Goal: Complete application form

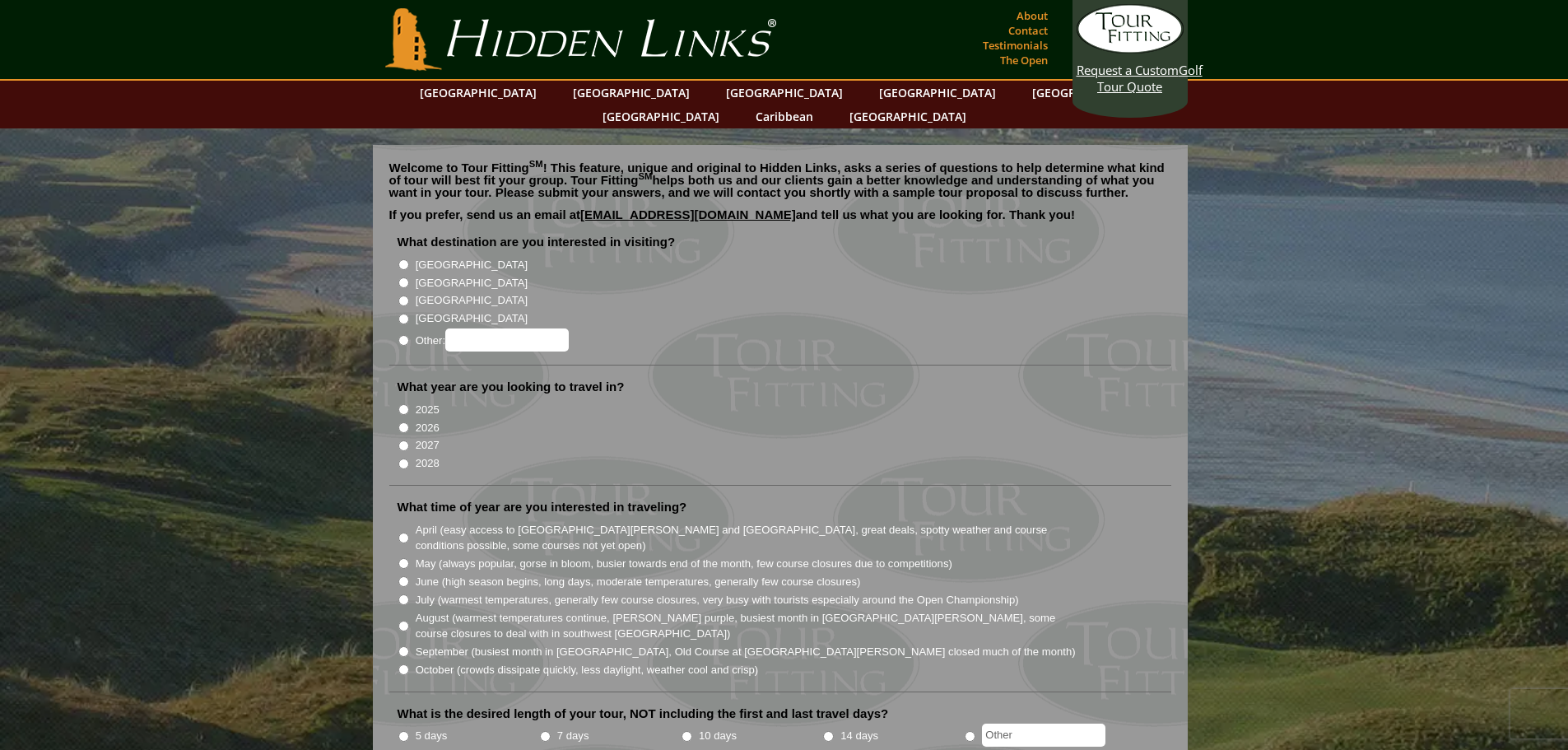
click at [403, 278] on input "[GEOGRAPHIC_DATA]" at bounding box center [404, 283] width 11 height 11
radio input "true"
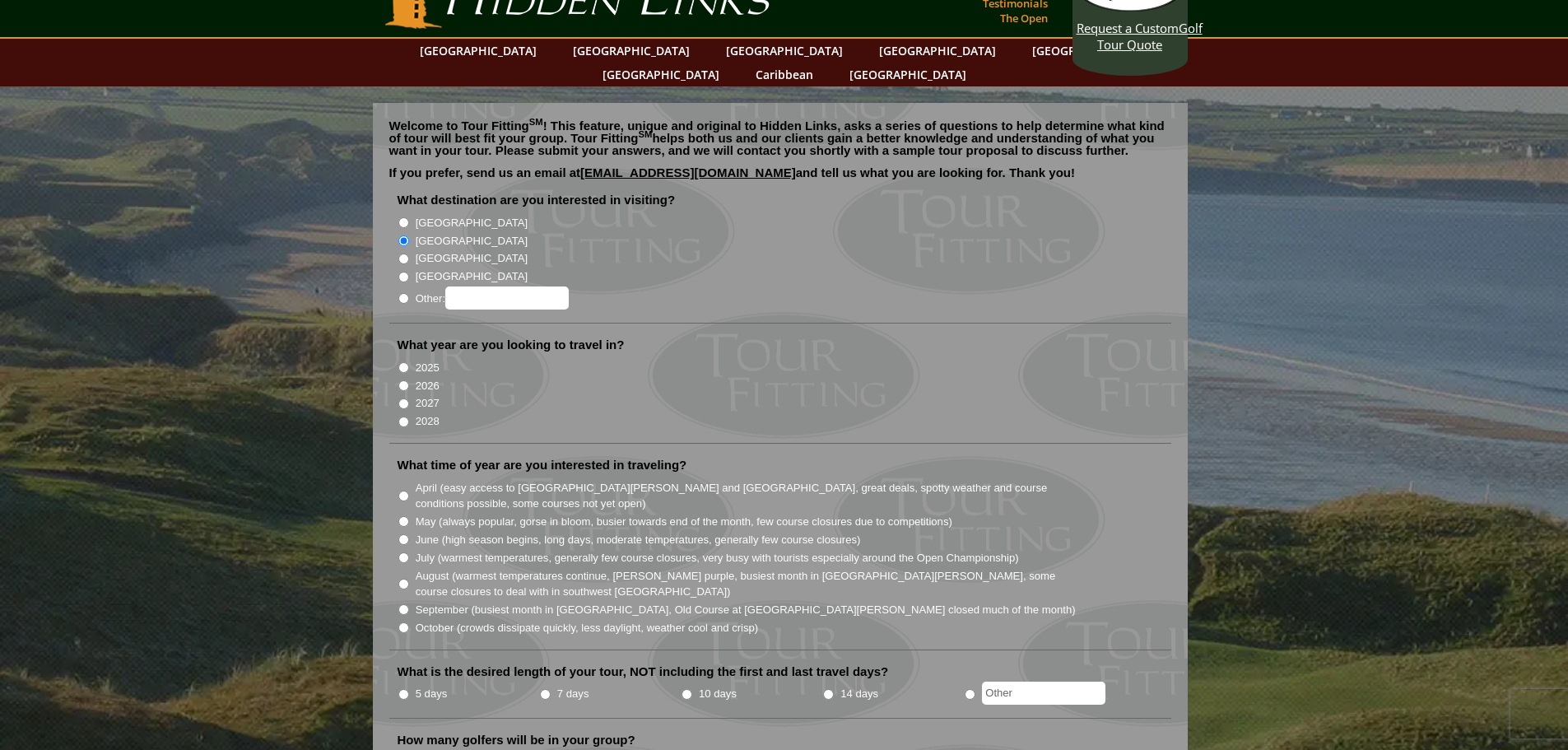
scroll to position [83, 0]
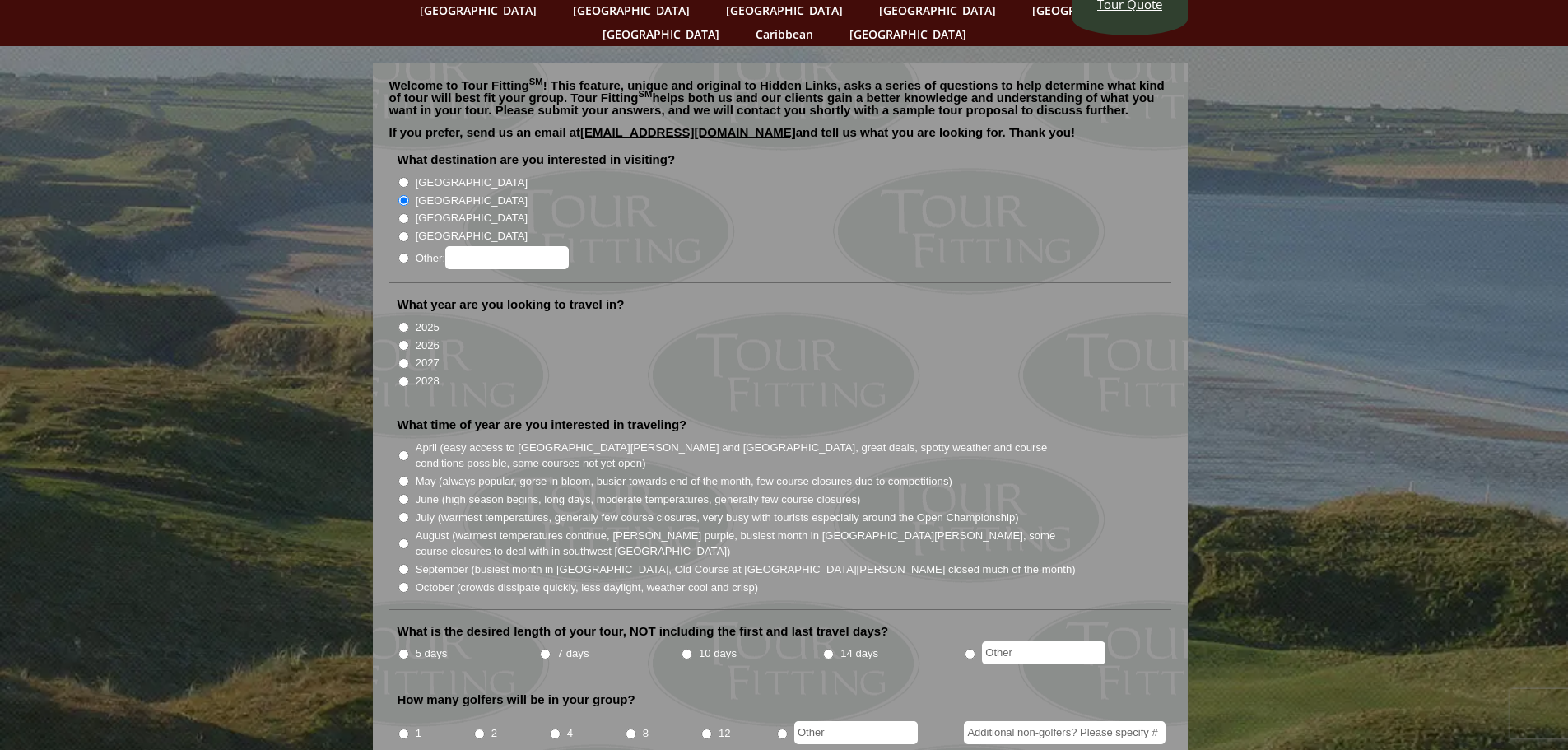
click at [403, 358] on input "2027" at bounding box center [404, 364] width 11 height 11
radio input "true"
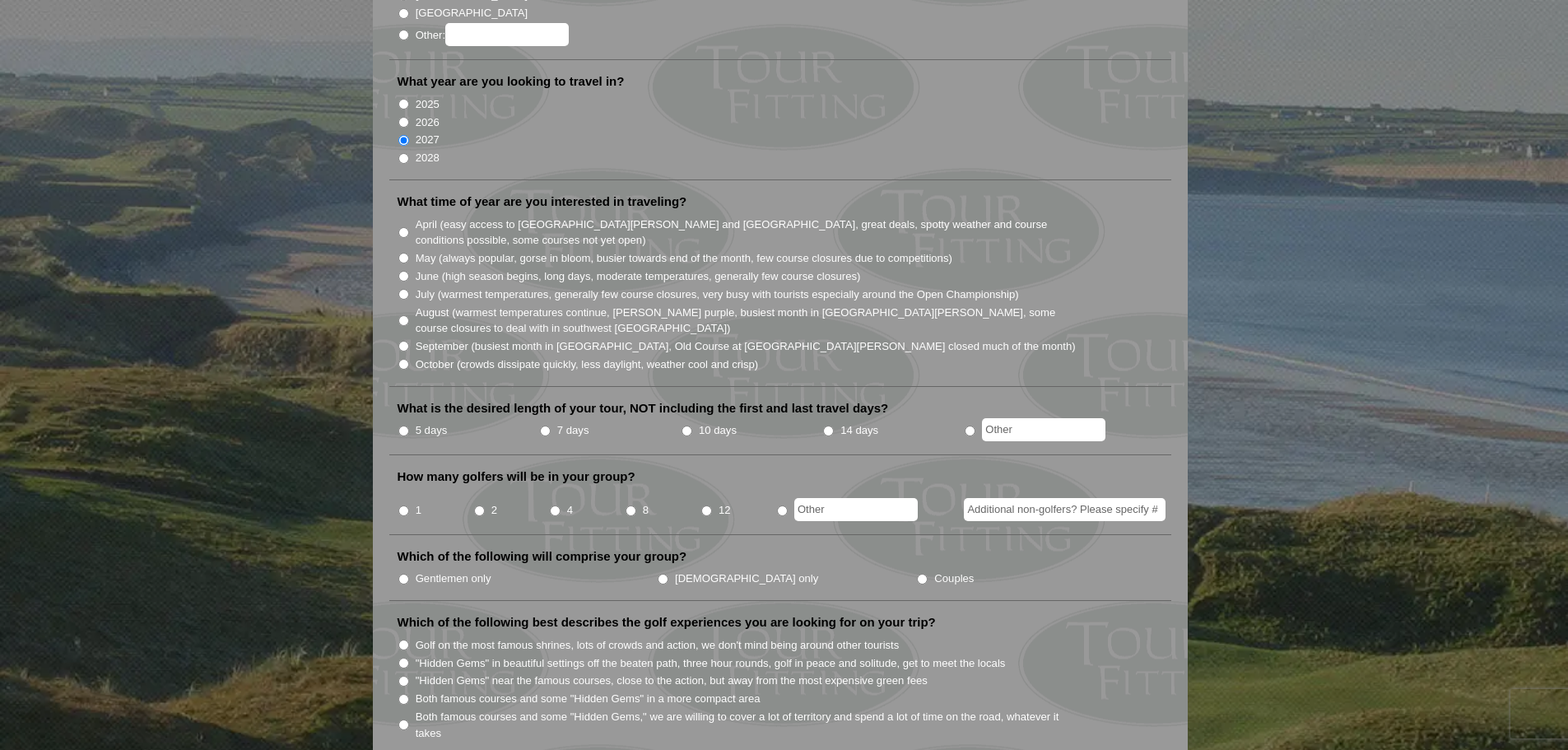
scroll to position [330, 0]
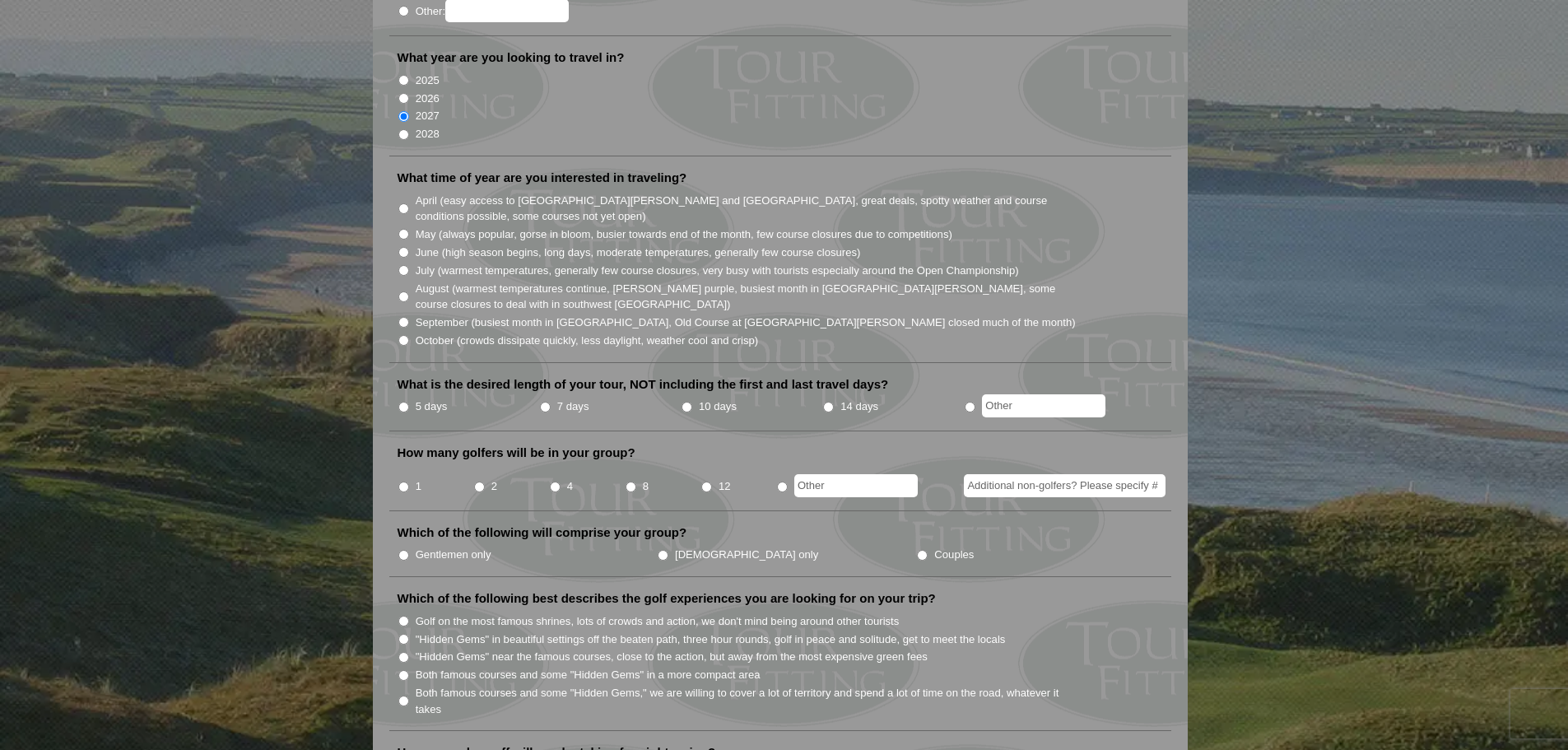
click at [405, 203] on input "April (easy access to [GEOGRAPHIC_DATA][PERSON_NAME] and [GEOGRAPHIC_DATA], gre…" at bounding box center [404, 209] width 11 height 11
radio input "true"
click at [540, 402] on input "7 days" at bounding box center [546, 407] width 11 height 11
radio input "true"
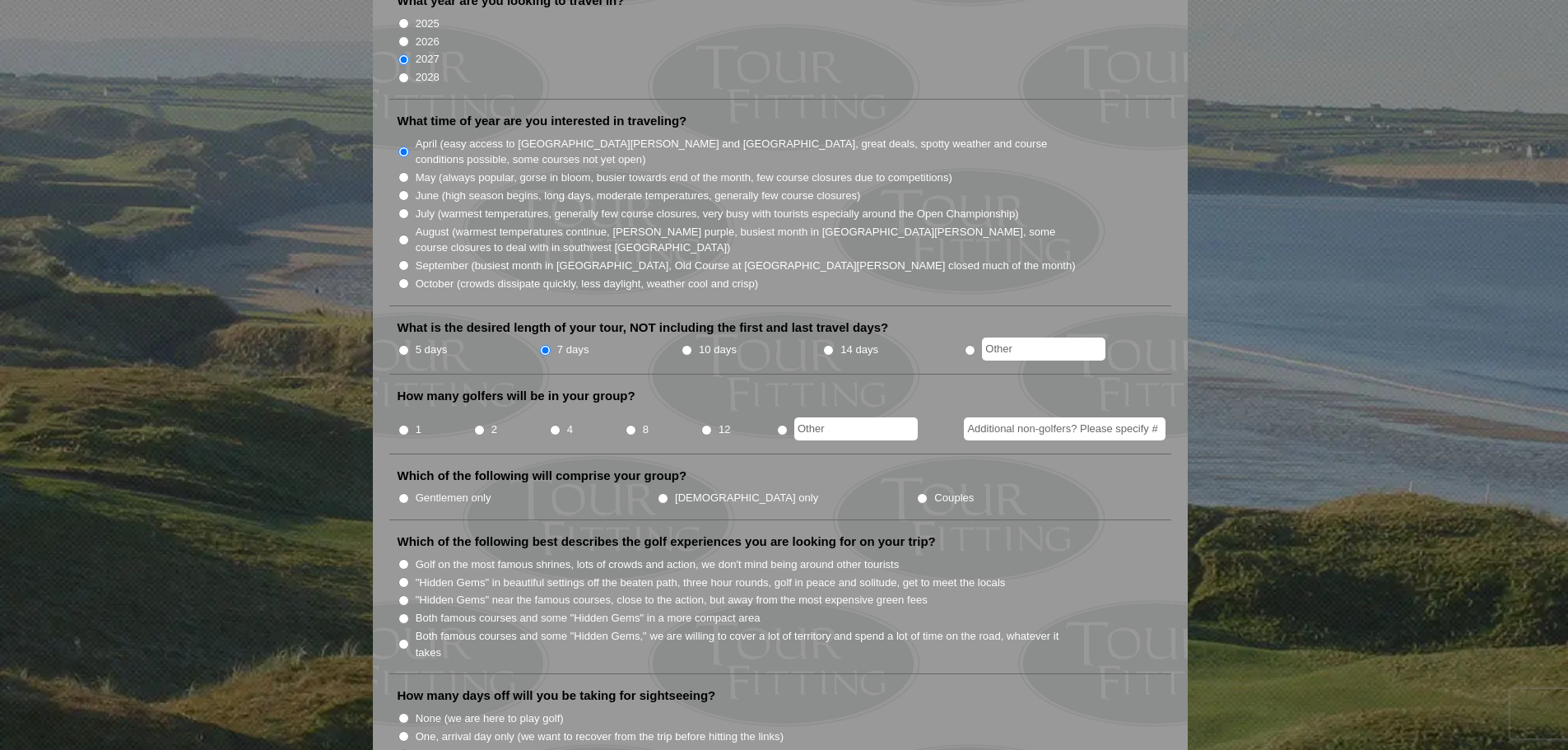
scroll to position [411, 0]
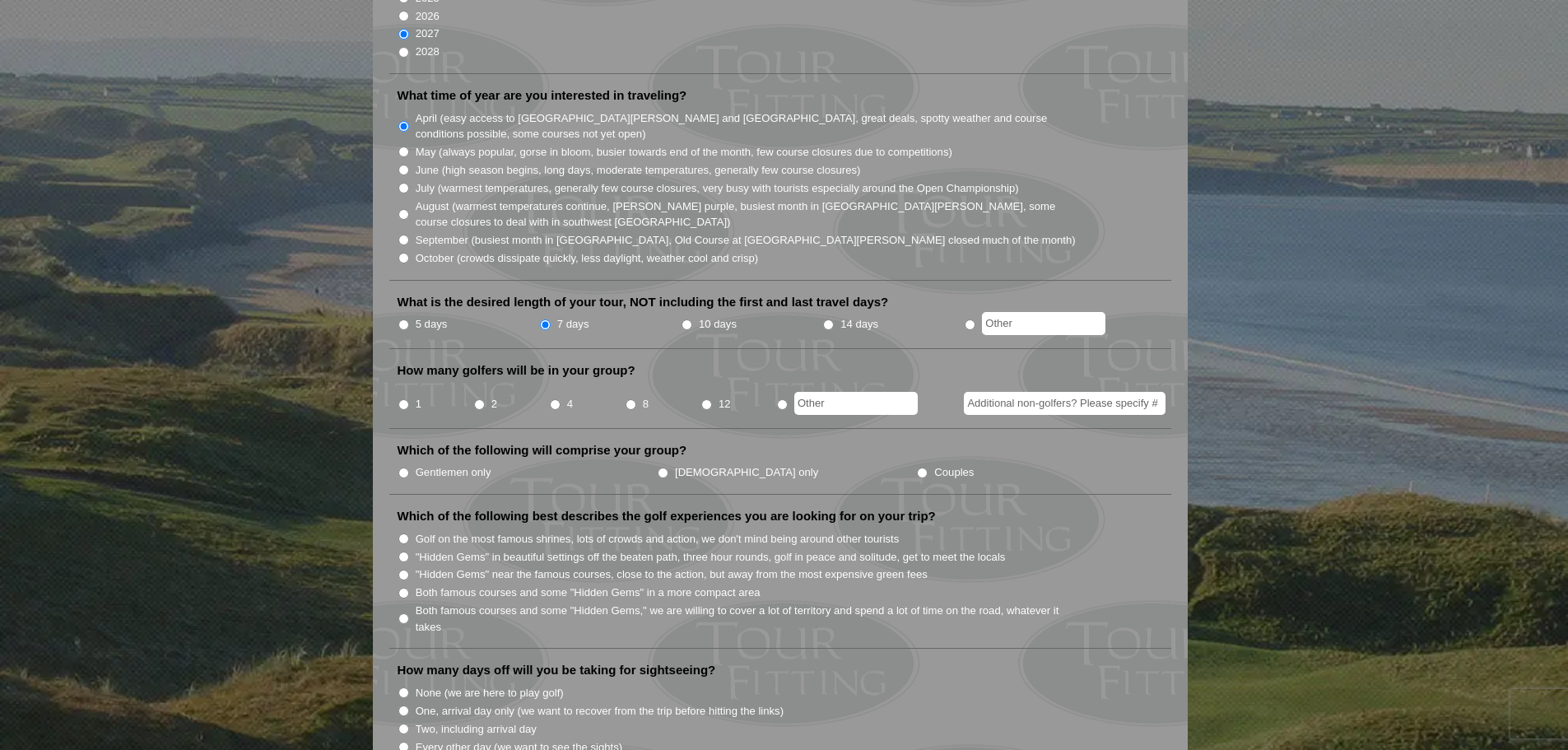
click at [553, 399] on input "4" at bounding box center [555, 405] width 11 height 11
radio input "true"
click at [1043, 392] on input "Additional non-golfers? Please specify #" at bounding box center [1064, 403] width 201 height 23
type input "3"
click at [401, 462] on li "Gentlemen only" at bounding box center [526, 472] width 259 height 19
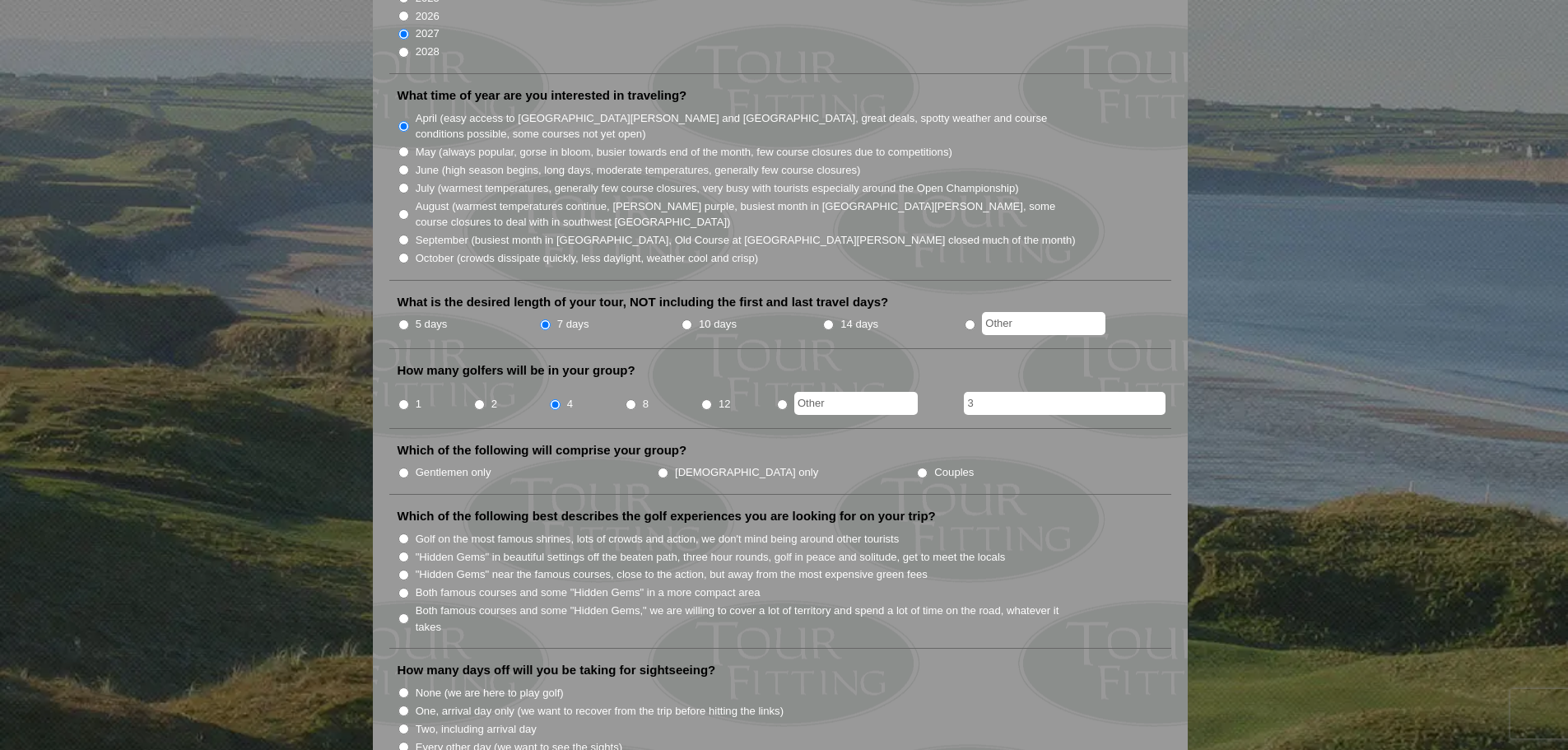
click at [410, 462] on li "Gentlemen only" at bounding box center [526, 472] width 259 height 19
click at [405, 468] on input "Gentlemen only" at bounding box center [404, 473] width 11 height 11
radio input "true"
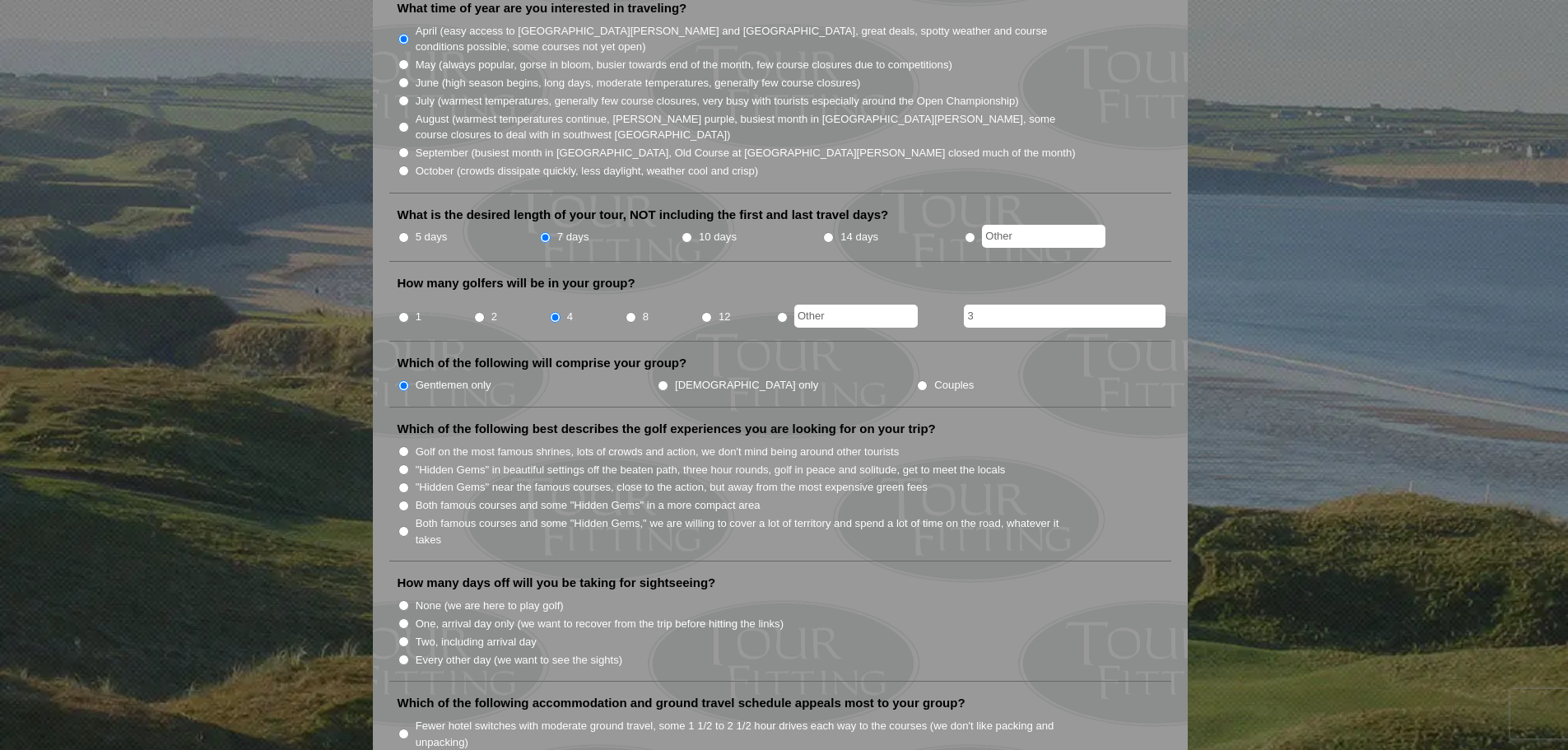
scroll to position [576, 0]
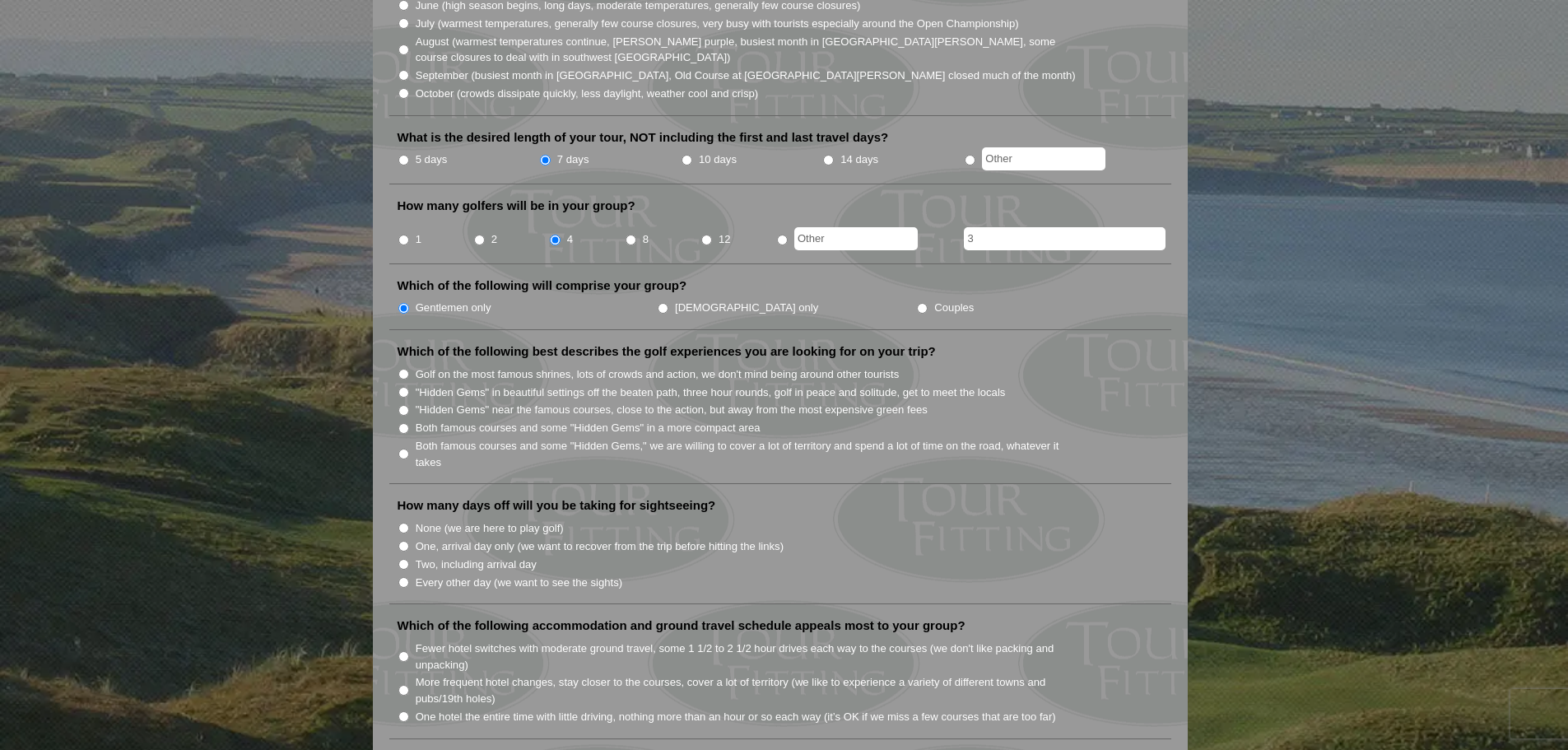
click at [410, 418] on li "Both famous courses and some "Hidden Gems" in a more compact area" at bounding box center [786, 427] width 779 height 19
click at [400, 423] on input "Both famous courses and some "Hidden Gems" in a more compact area" at bounding box center [404, 429] width 11 height 11
radio input "true"
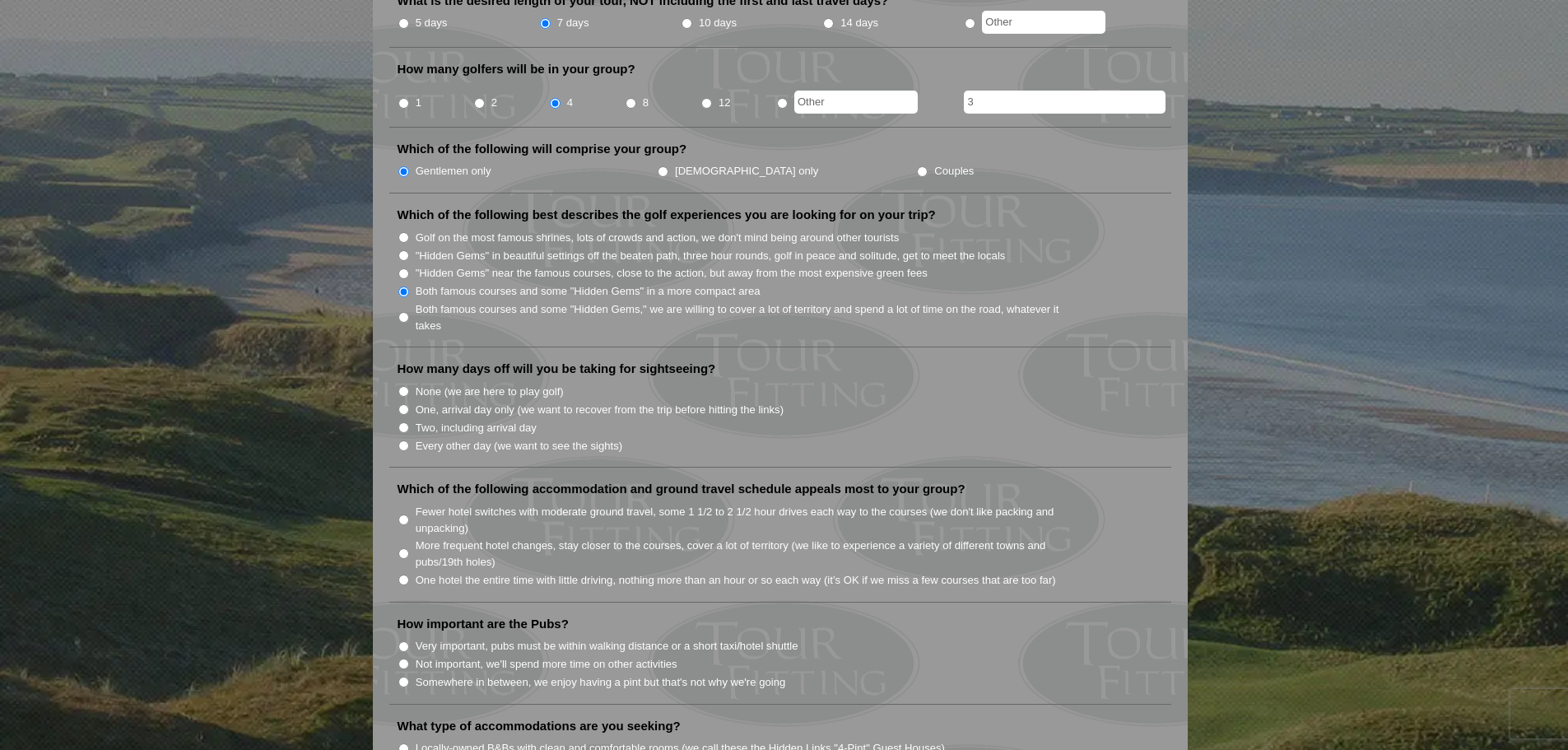
scroll to position [741, 0]
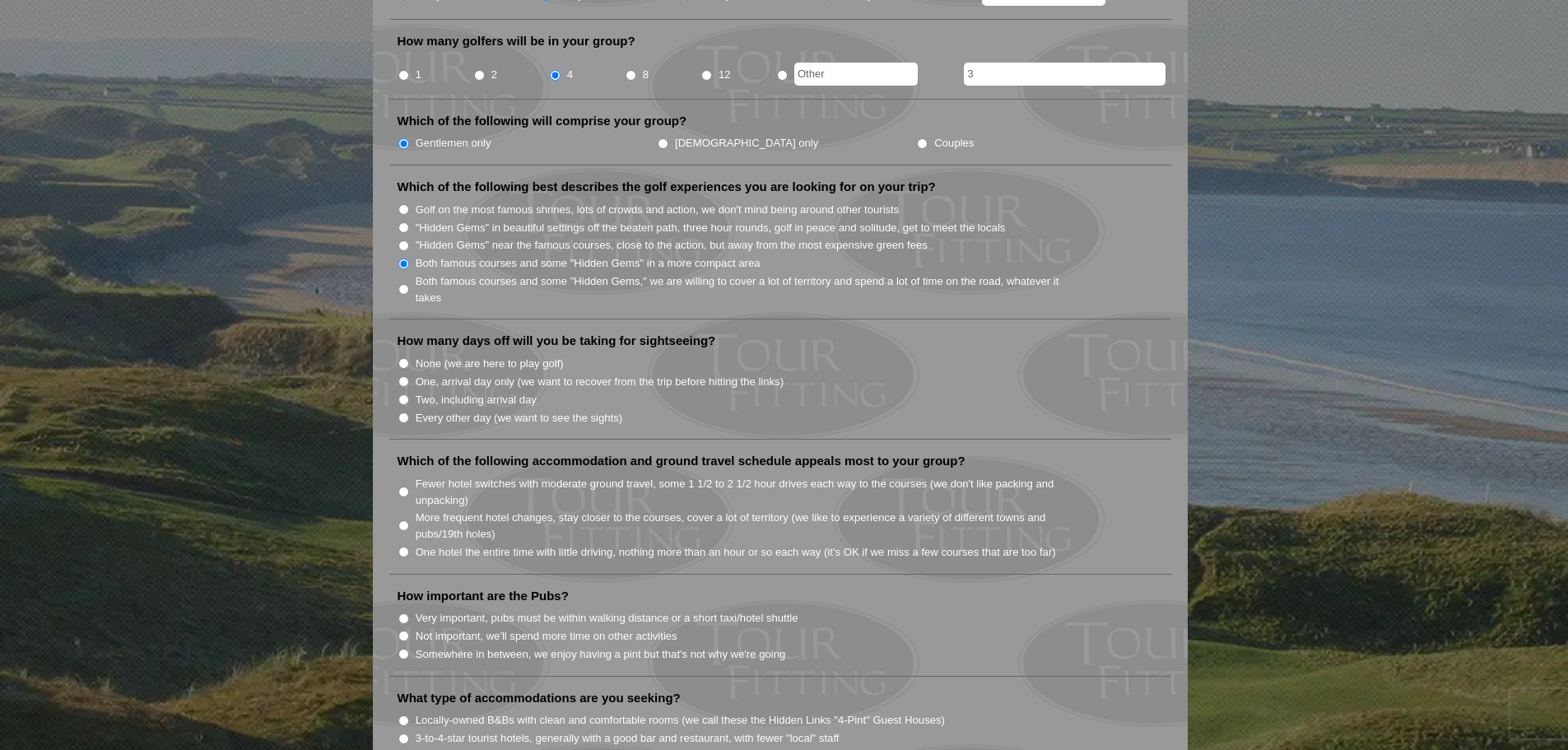
click at [409, 408] on li "Every other day (we want to see the sights)" at bounding box center [786, 418] width 779 height 19
click at [406, 412] on input "Every other day (we want to see the sights)" at bounding box center [404, 418] width 11 height 11
radio input "true"
click at [403, 474] on li "Fewer hotel switches with moderate ground travel, some 1 1/2 to 2 1/2 hour driv…" at bounding box center [786, 491] width 779 height 33
click at [403, 486] on input "Fewer hotel switches with moderate ground travel, some 1 1/2 to 2 1/2 hour driv…" at bounding box center [404, 492] width 11 height 11
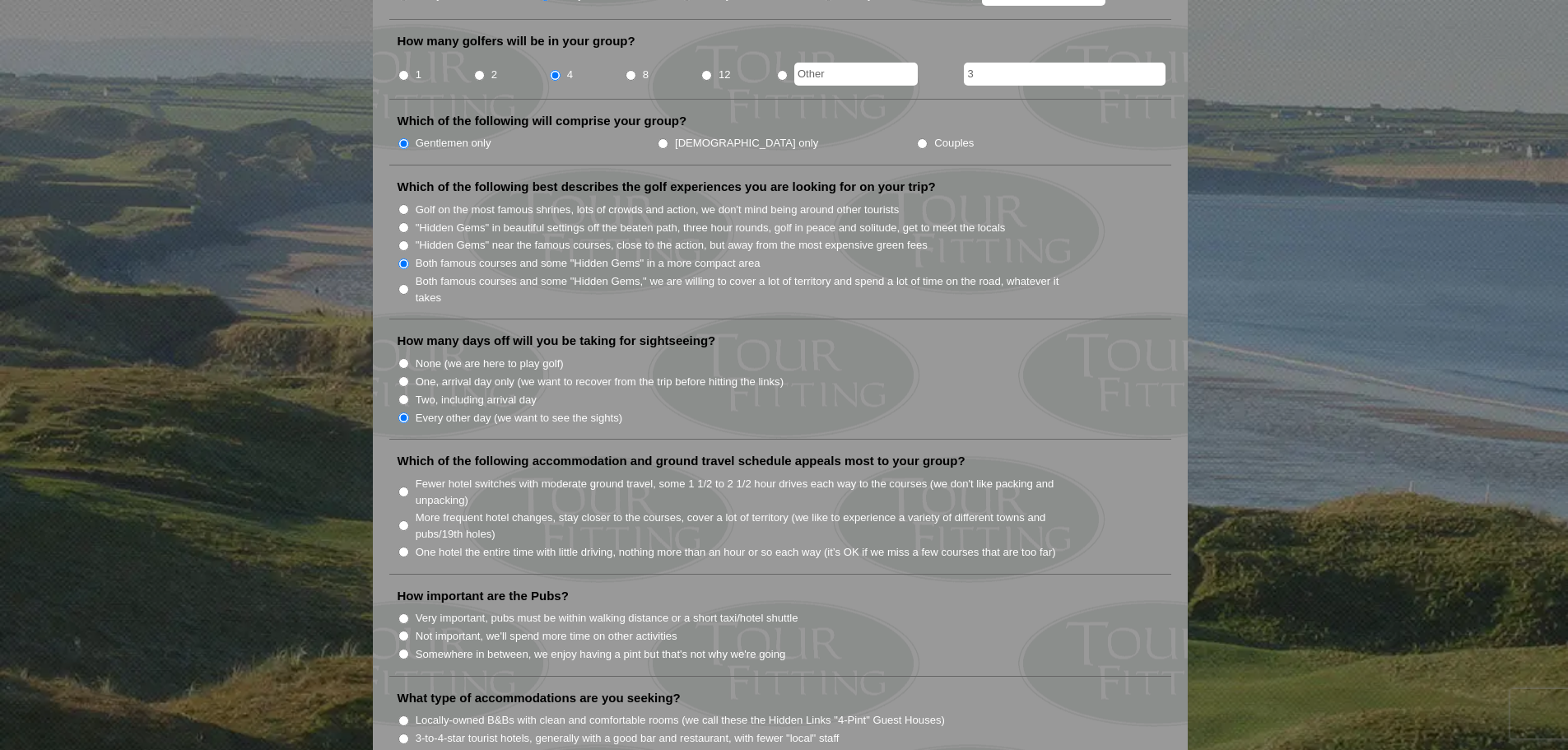
radio input "true"
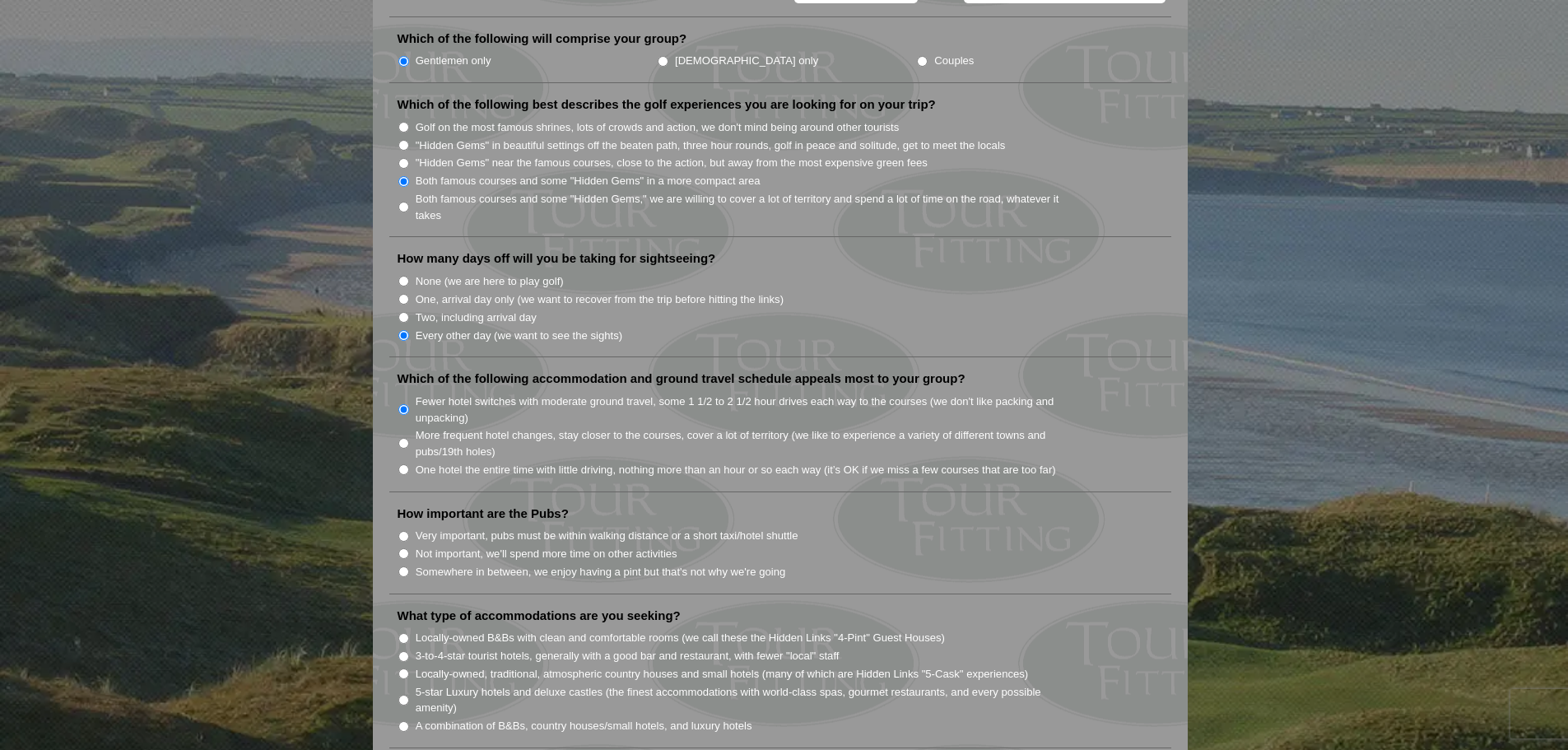
click at [400, 464] on input "One hotel the entire time with little driving, nothing more than an hour or so …" at bounding box center [404, 470] width 11 height 11
radio input "true"
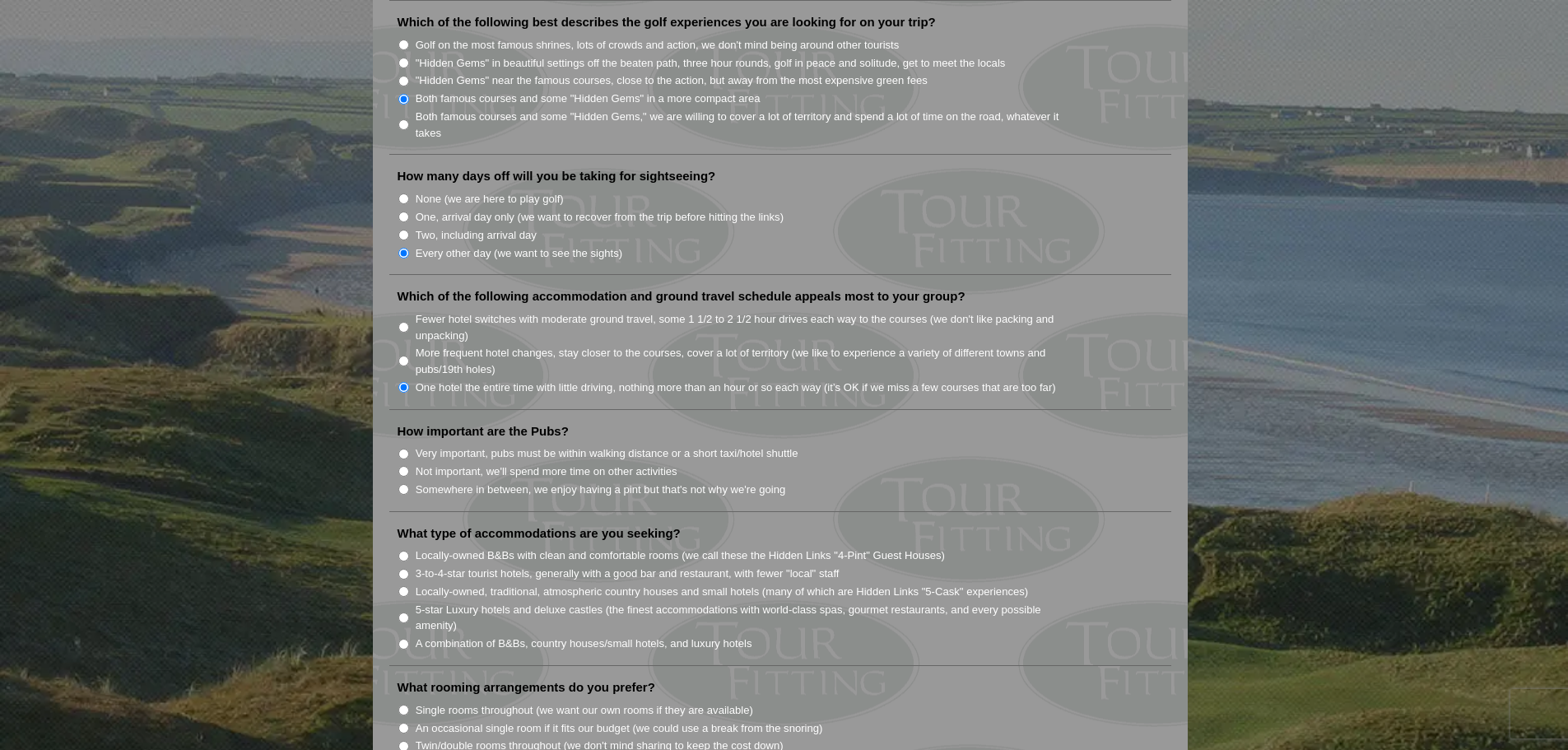
scroll to position [988, 0]
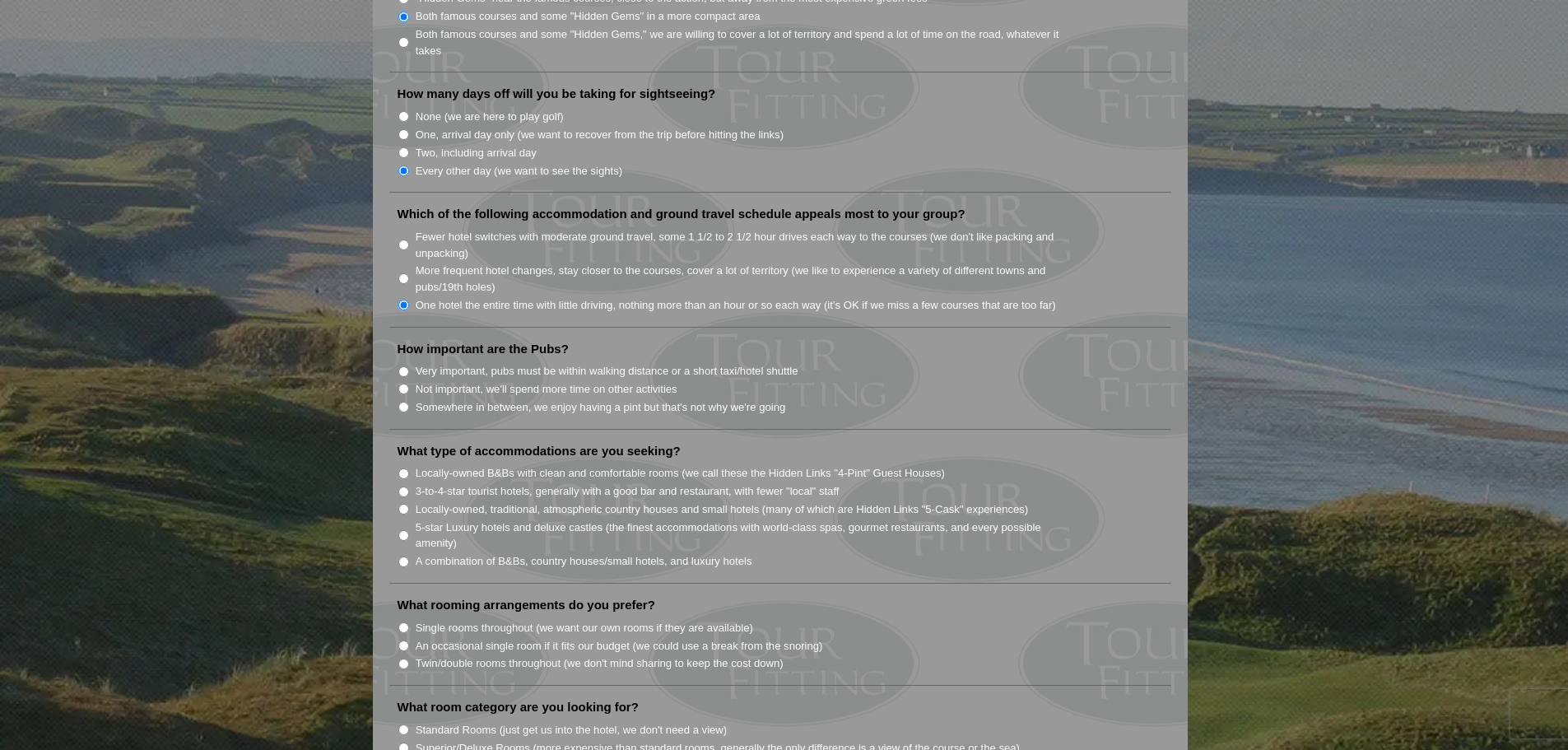
click at [399, 402] on input "Somewhere in between, we enjoy having a pint but that's not why we're going" at bounding box center [404, 407] width 11 height 11
radio input "true"
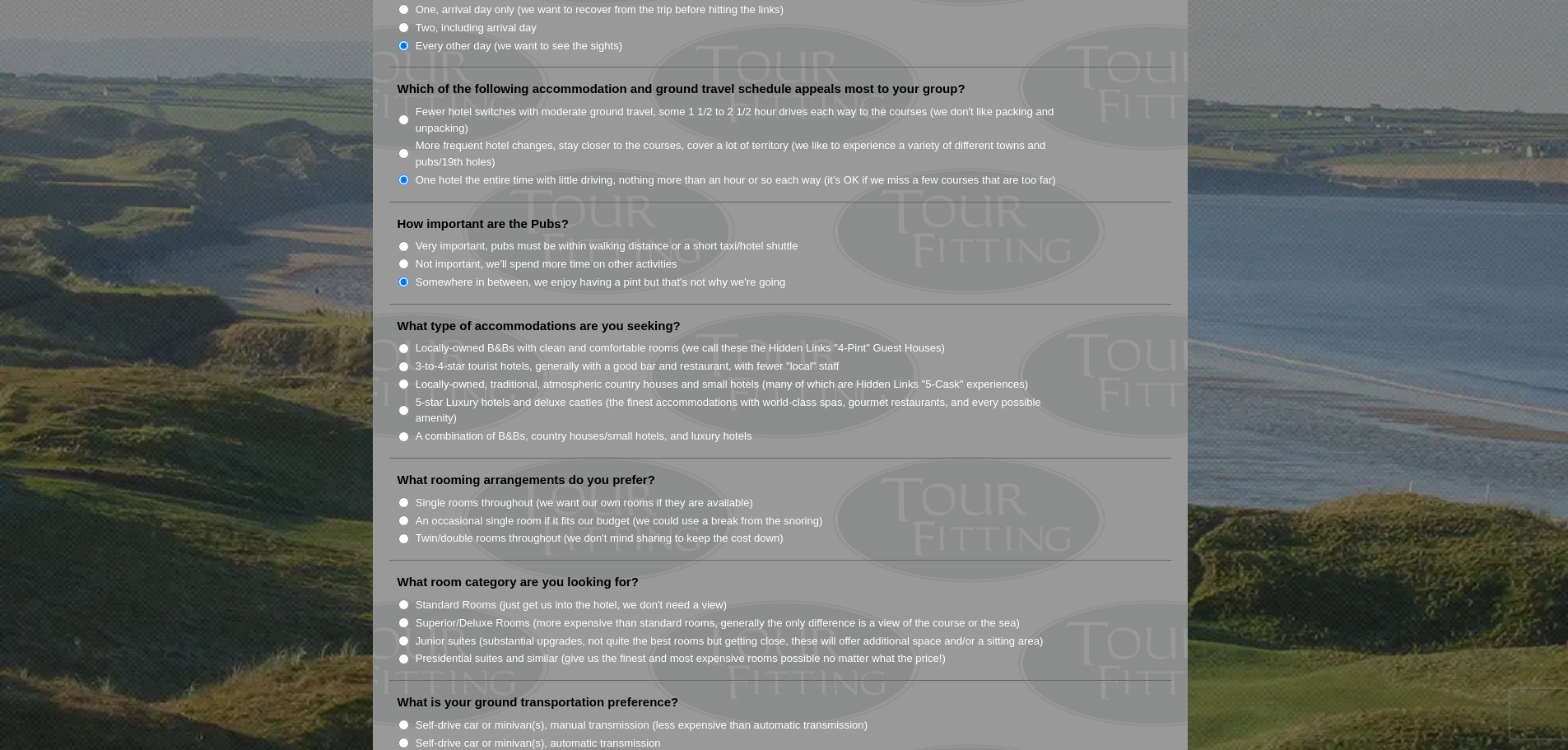
scroll to position [1152, 0]
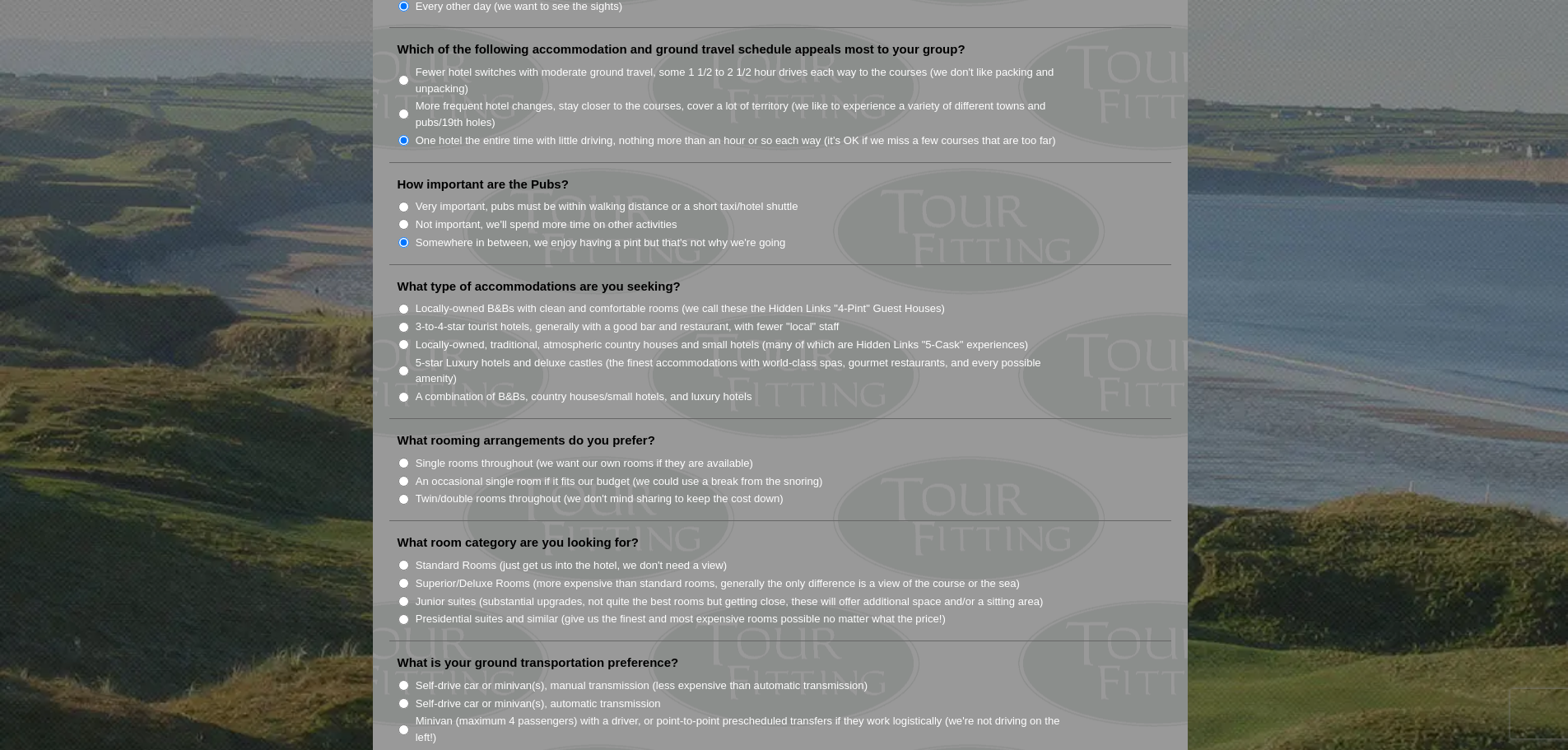
click at [405, 339] on input "Locally-owned, traditional, atmospheric country houses and small hotels (many o…" at bounding box center [404, 344] width 11 height 11
radio input "true"
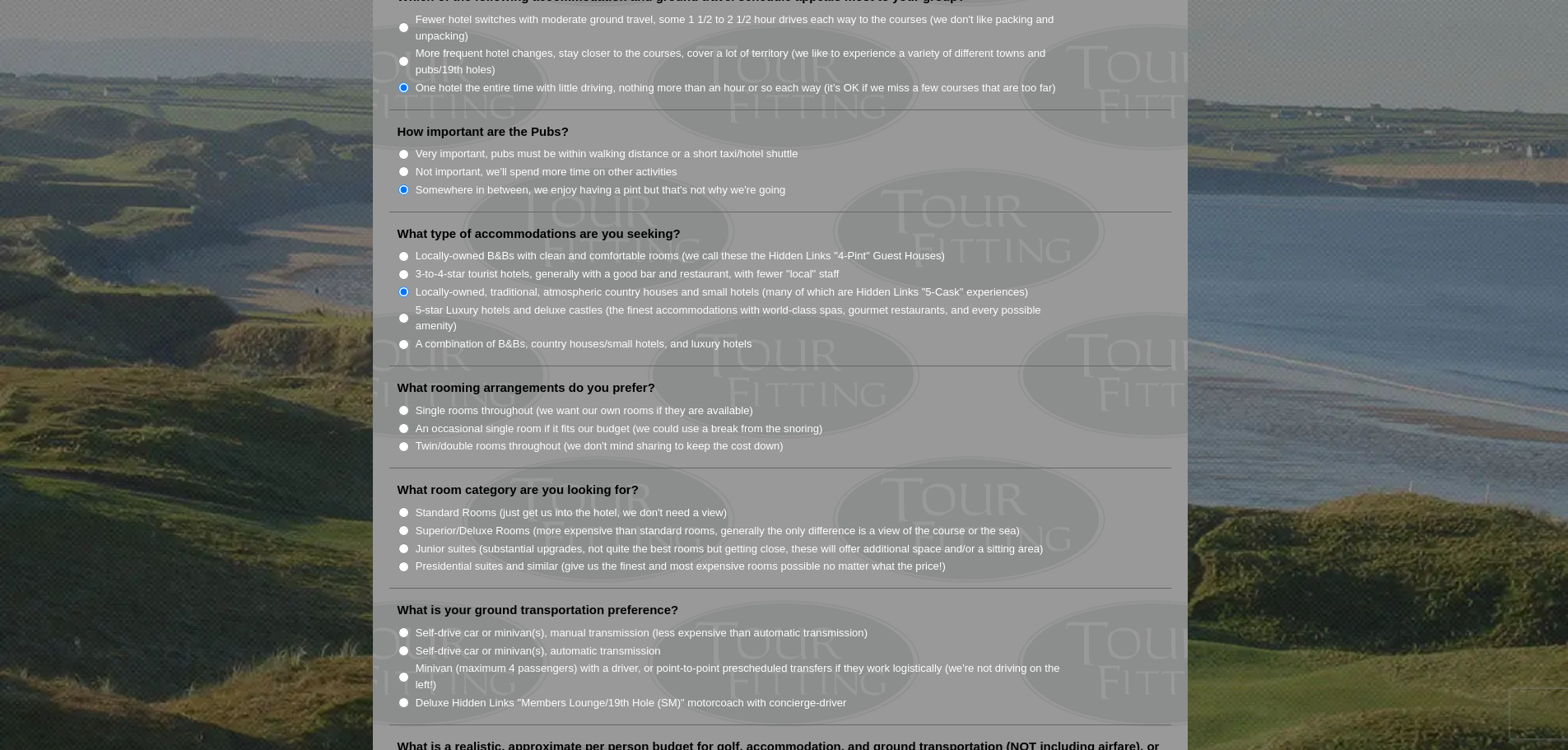
scroll to position [1235, 0]
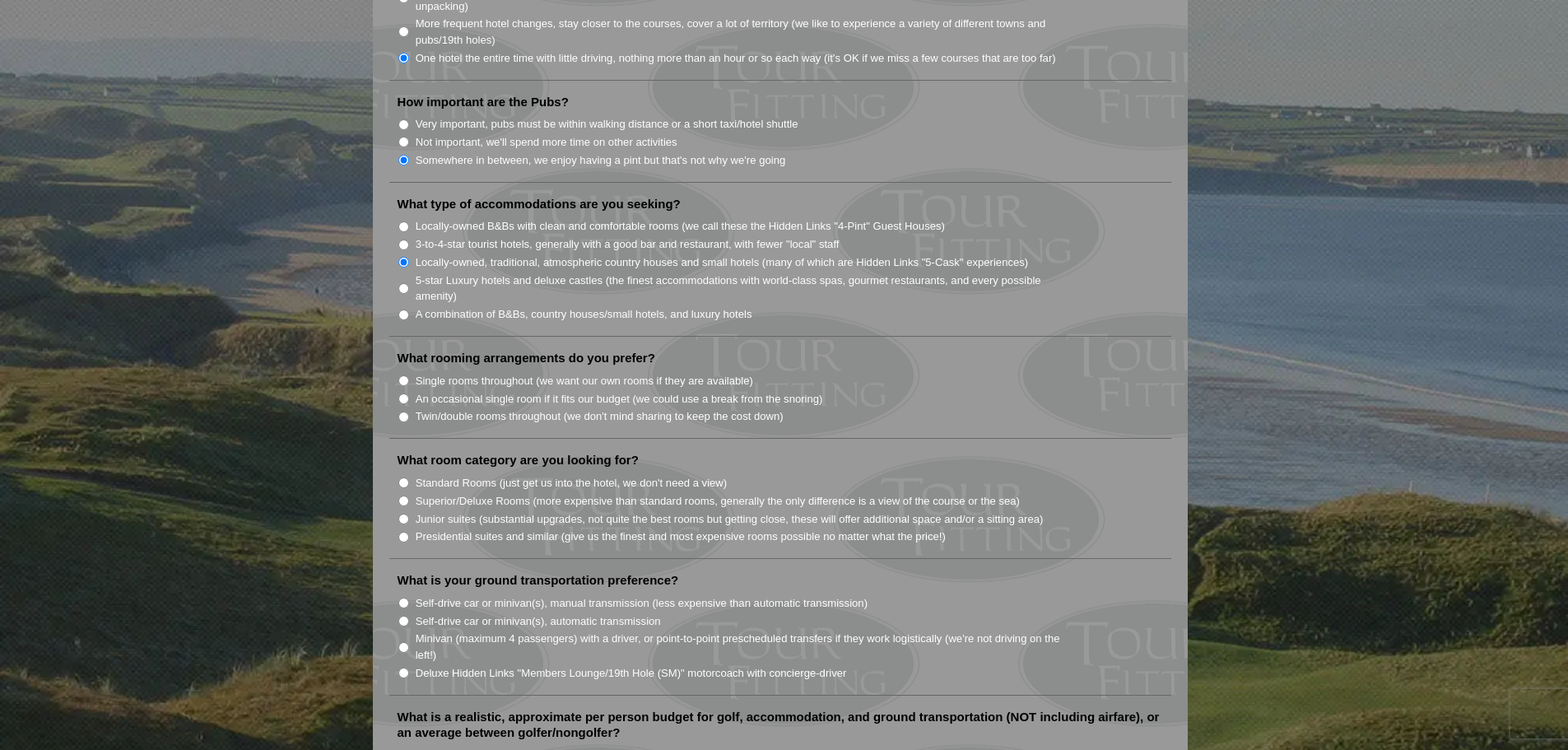
click at [404, 411] on input "Twin/double rooms throughout (we don't mind sharing to keep the cost down)" at bounding box center [404, 417] width 11 height 11
radio input "true"
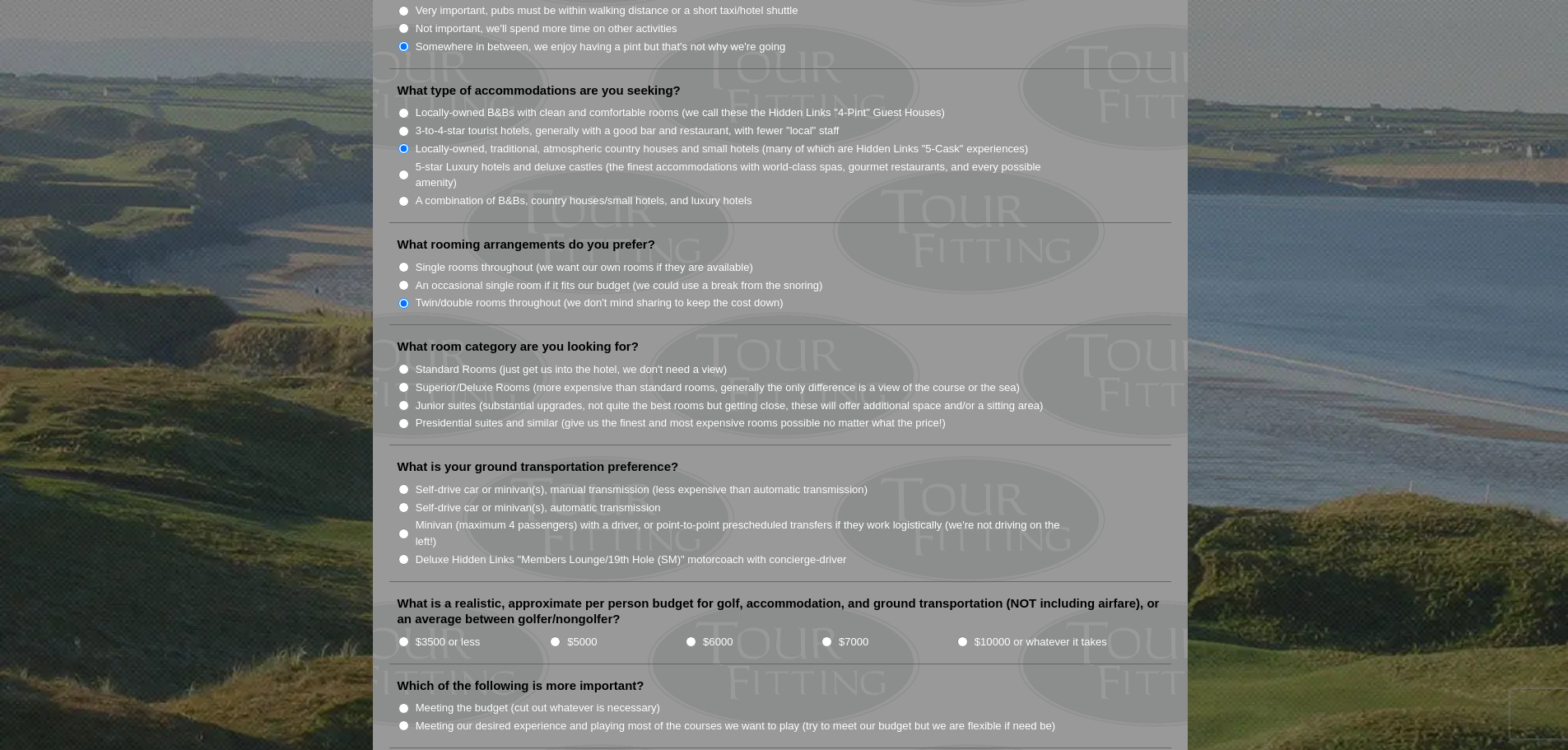
scroll to position [1399, 0]
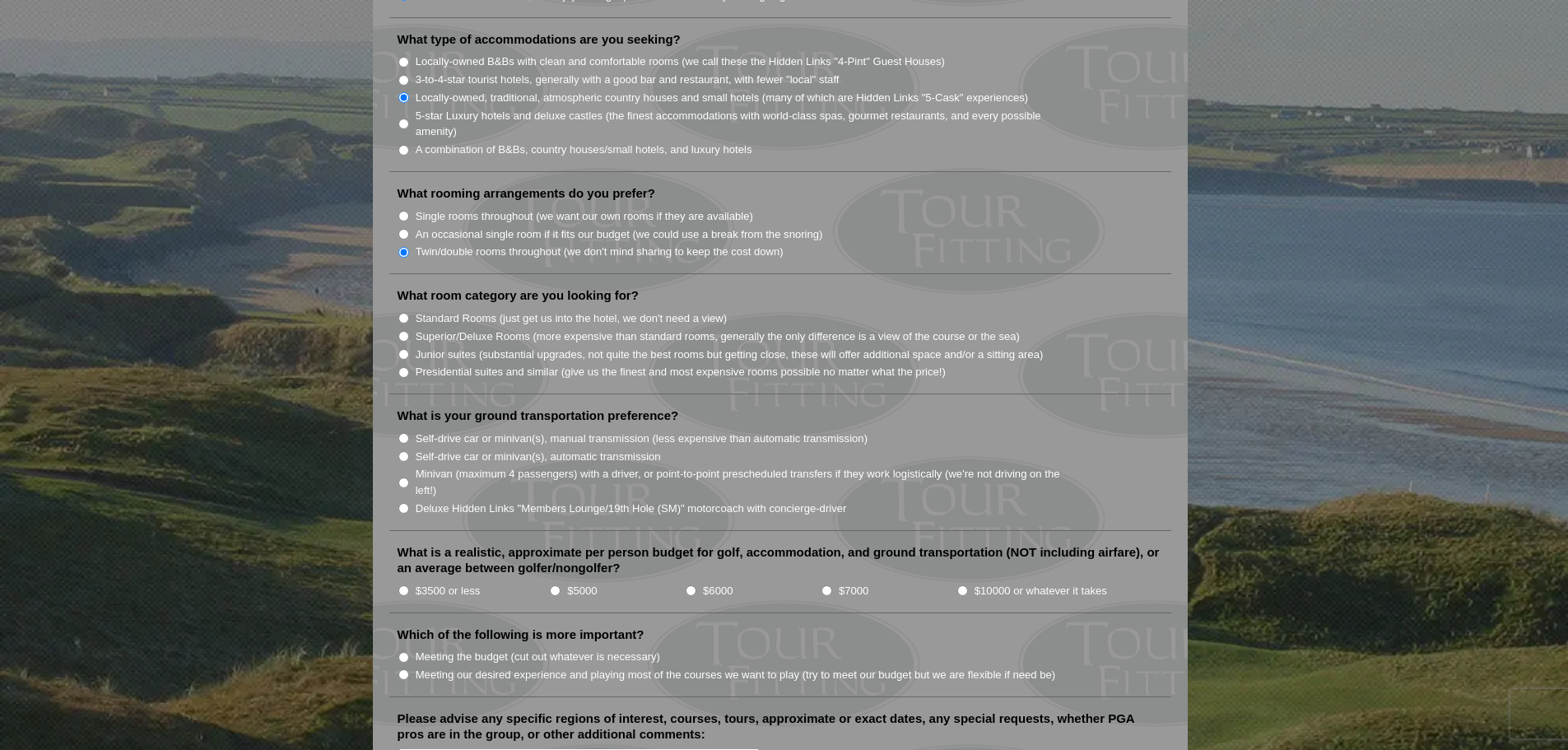
click at [404, 349] on input "Junior suites (substantial upgrades, not quite the best rooms but getting close…" at bounding box center [404, 355] width 11 height 11
radio input "true"
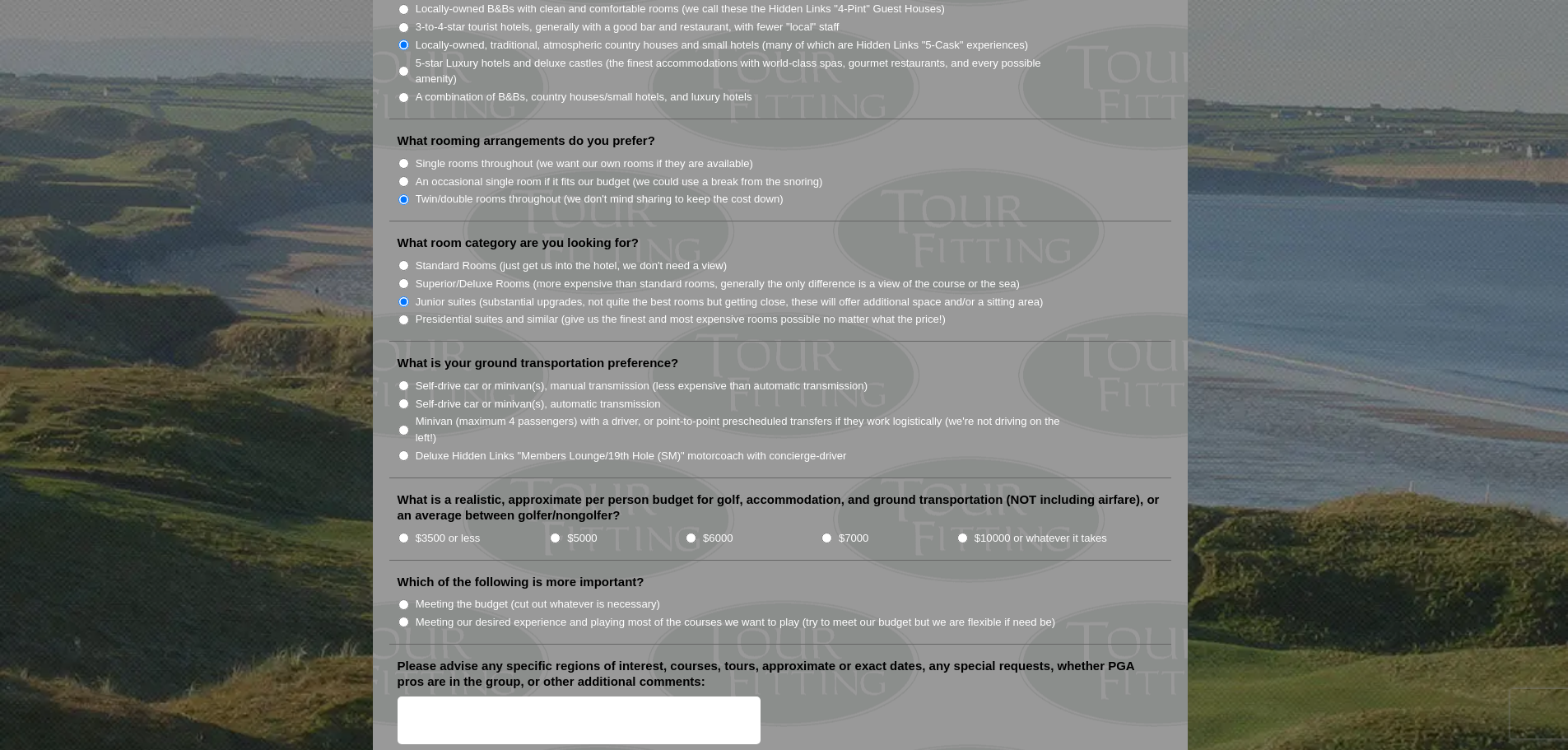
scroll to position [1481, 0]
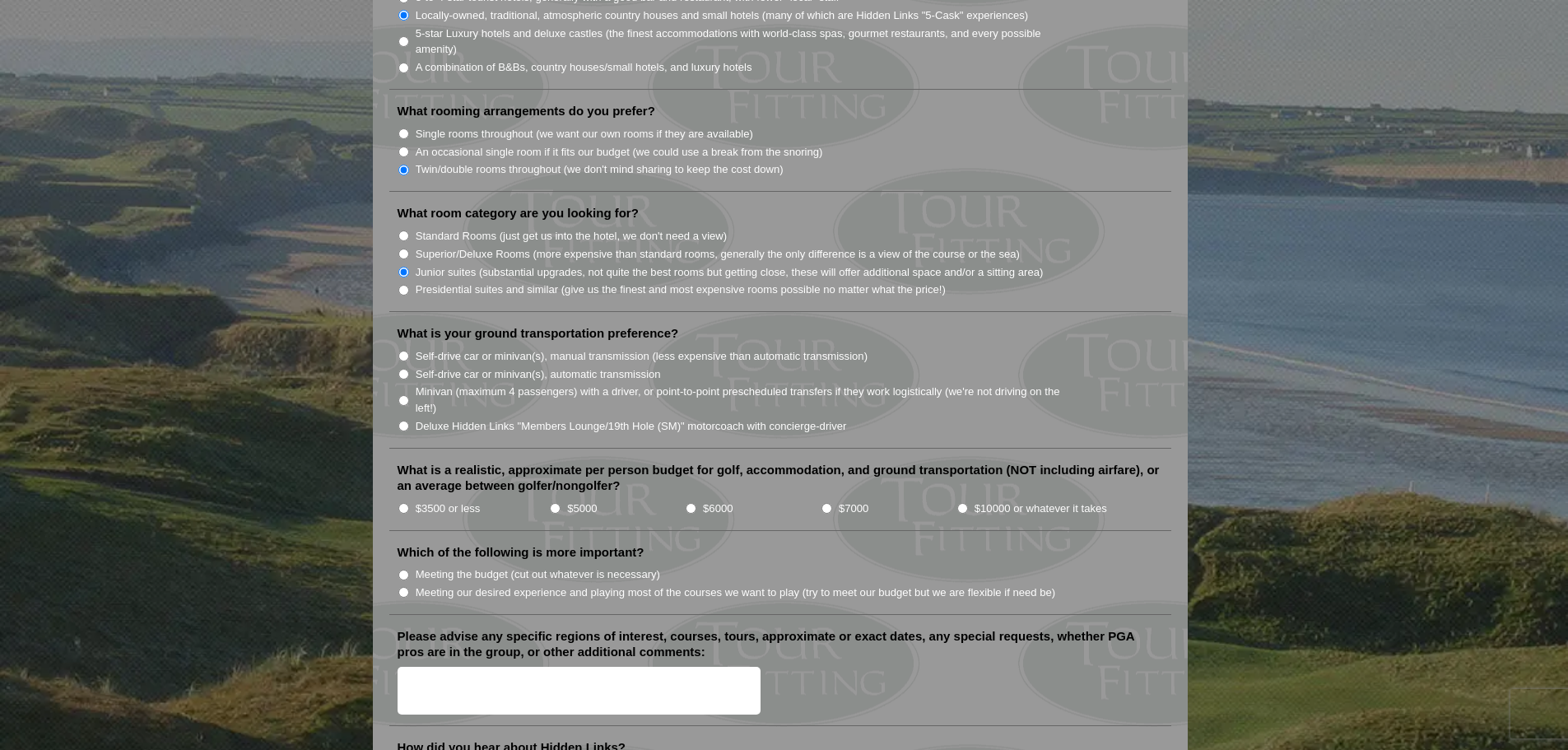
click at [402, 369] on input "Self-drive car or minivan(s), automatic transmission" at bounding box center [404, 374] width 11 height 11
radio input "true"
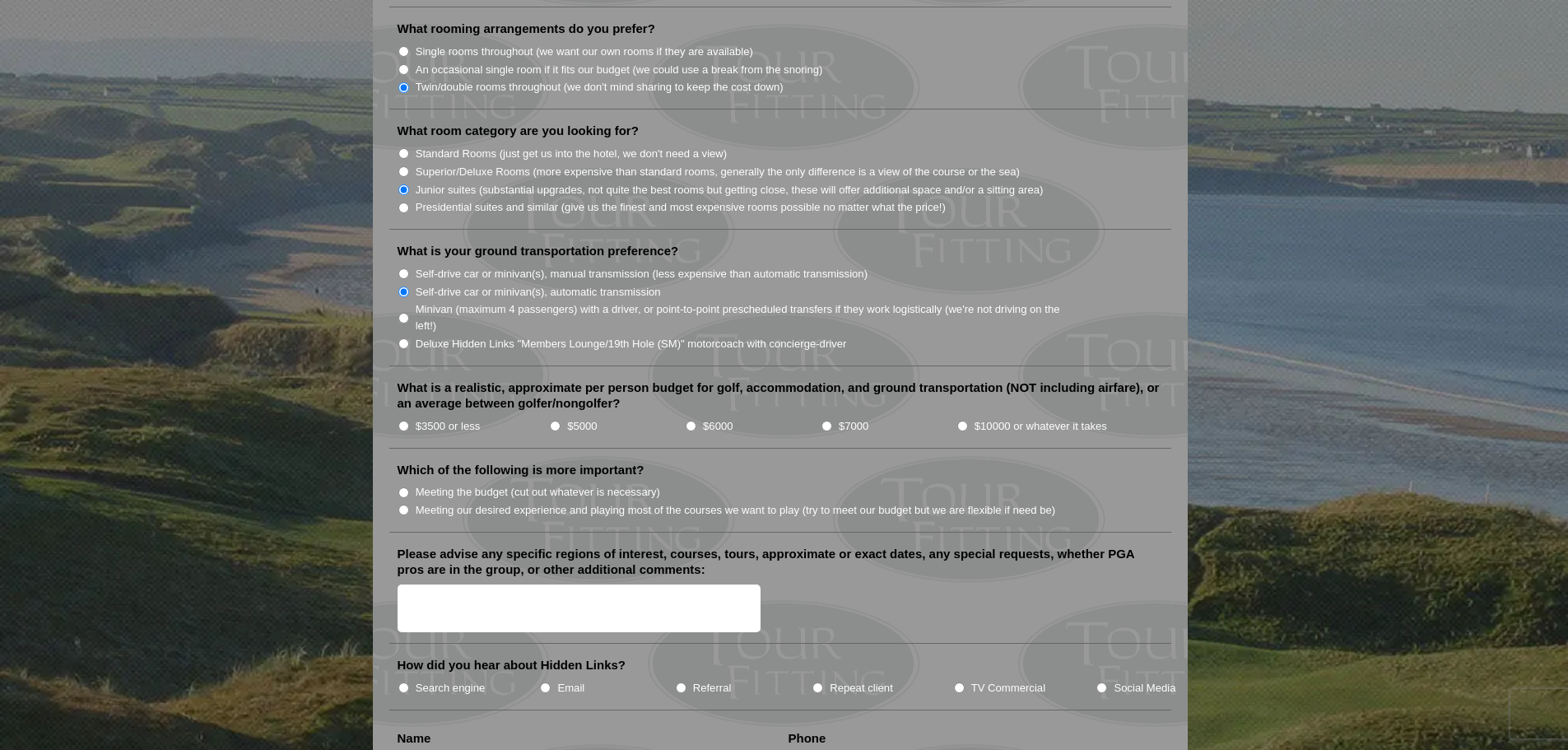
scroll to position [1646, 0]
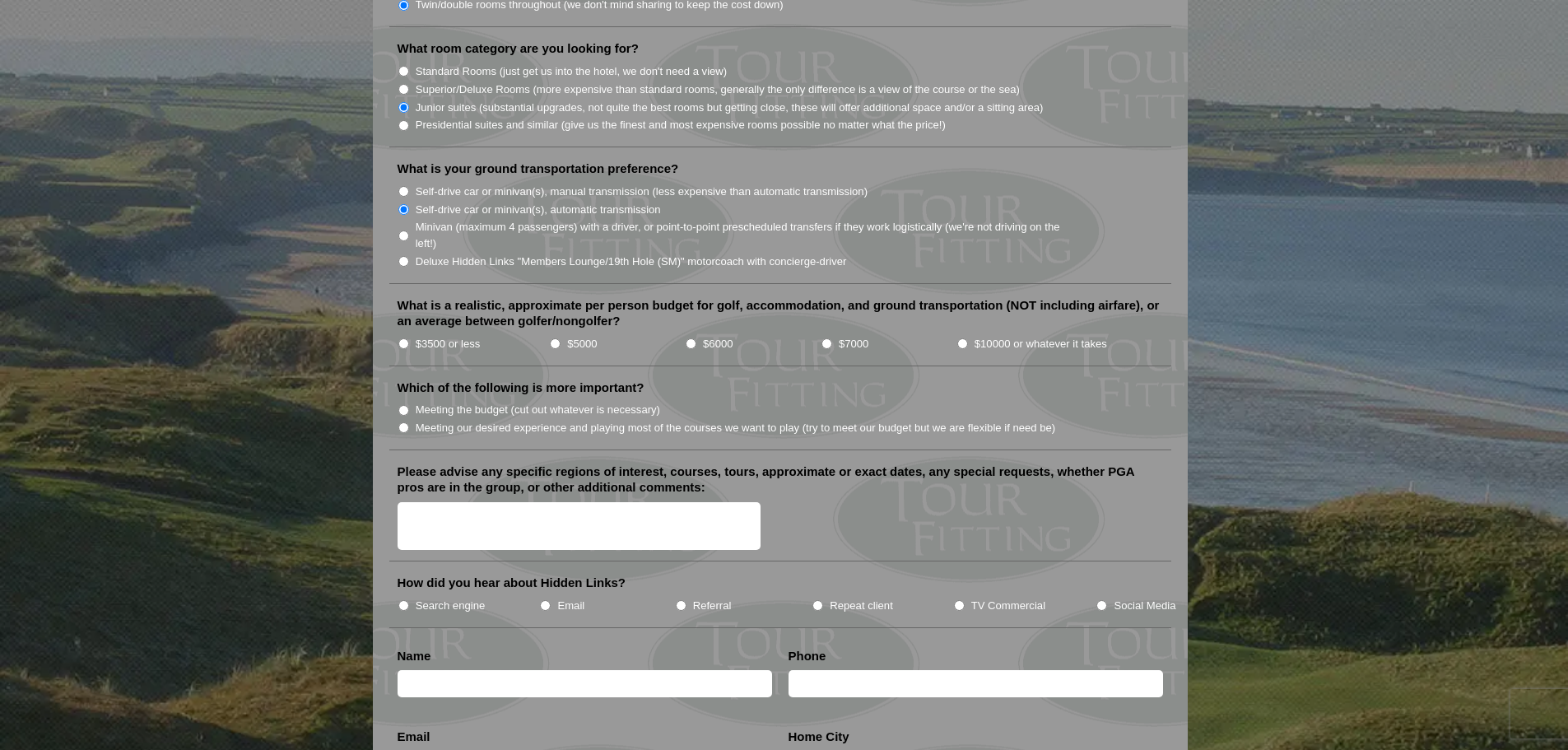
click at [691, 338] on input "$6000" at bounding box center [692, 343] width 11 height 11
radio input "true"
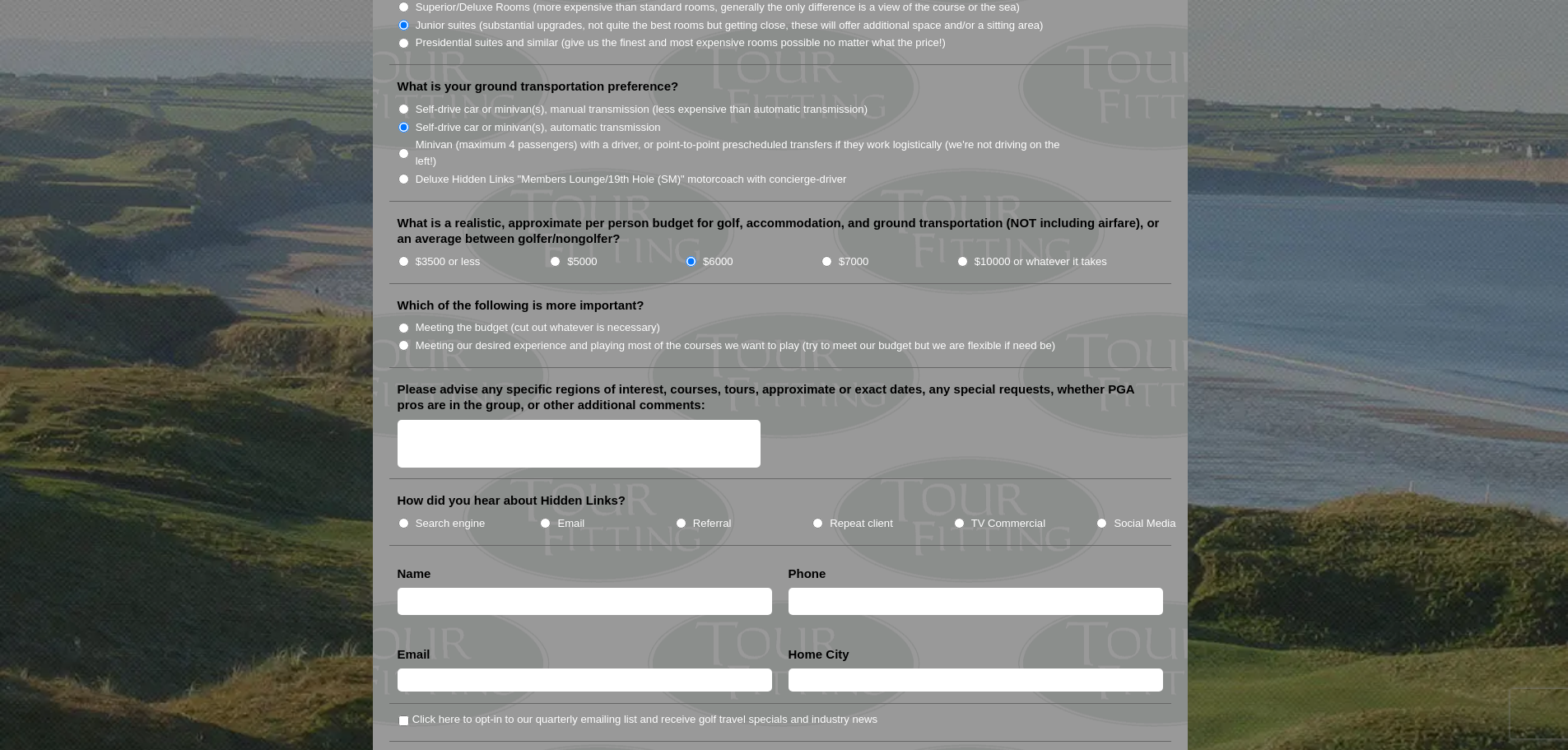
click at [404, 340] on input "Meeting our desired experience and playing most of the courses we want to play …" at bounding box center [404, 345] width 11 height 11
radio input "true"
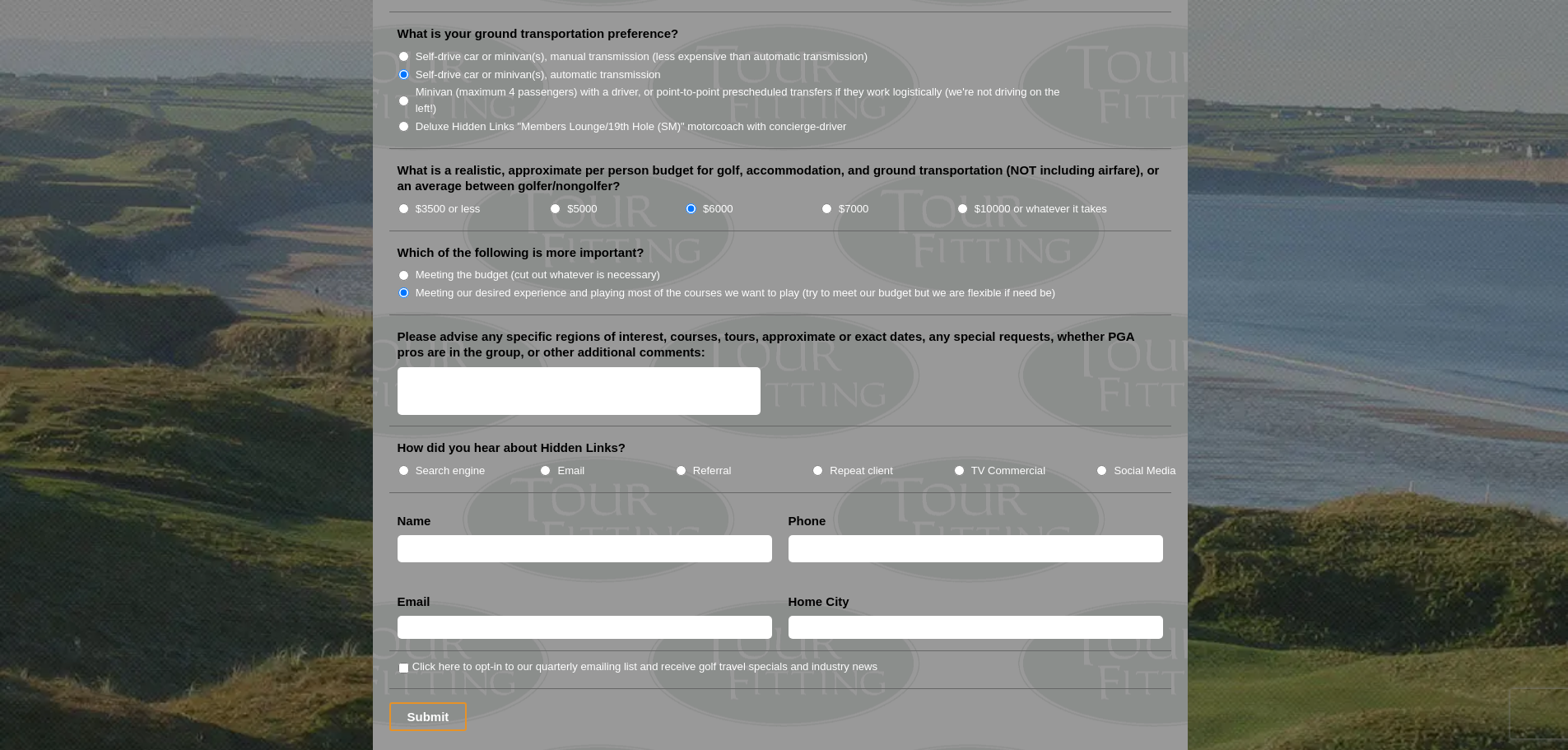
scroll to position [1810, 0]
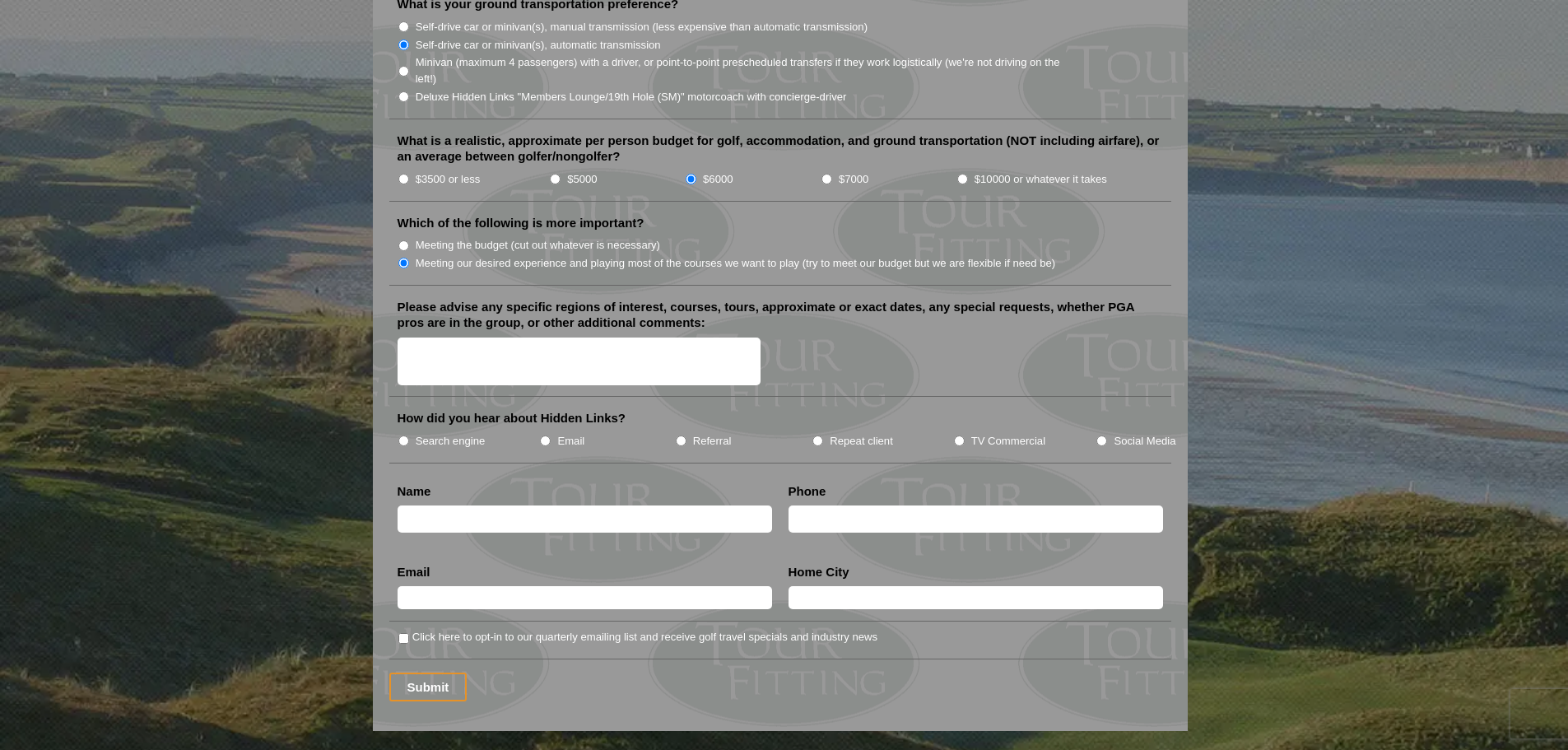
click at [581, 341] on textarea "Please advise any specific regions of interest, courses, tours, approximate or …" at bounding box center [579, 361] width 364 height 48
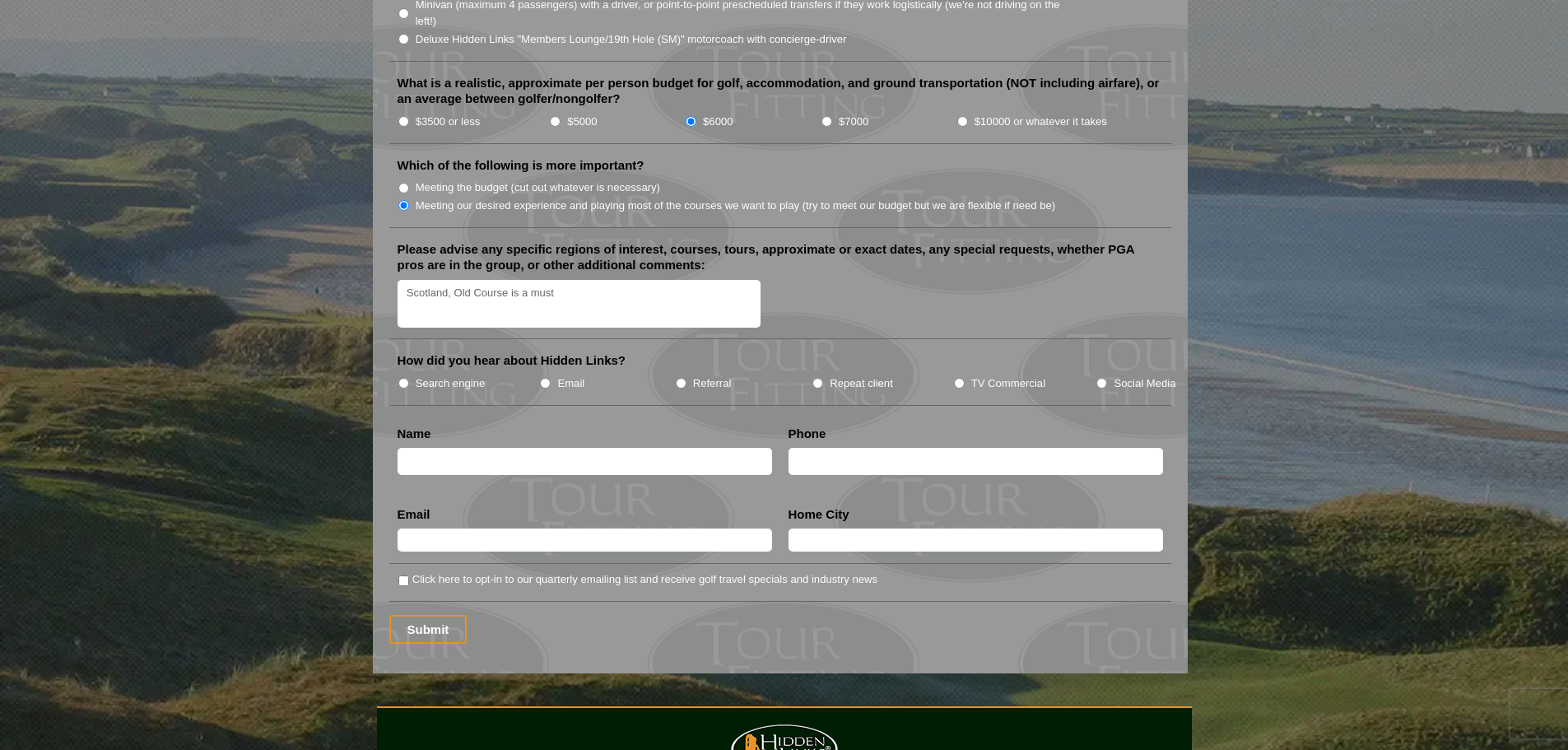
scroll to position [1893, 0]
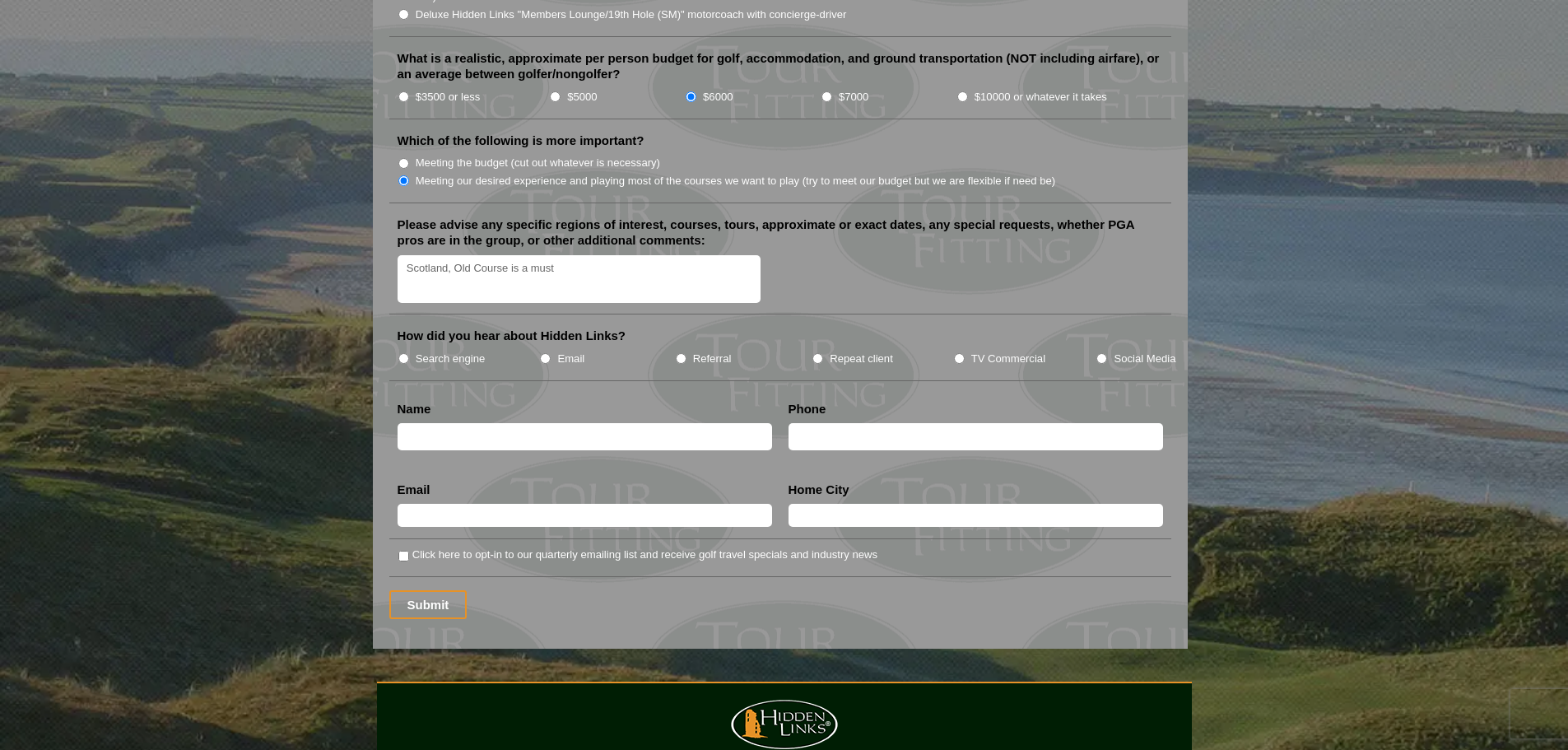
type textarea "Scotland, Old Course is a must"
click at [402, 353] on input "Search engine" at bounding box center [404, 358] width 11 height 11
radio input "true"
click at [410, 349] on li "Search engine" at bounding box center [468, 358] width 142 height 19
click at [448, 423] on input "text" at bounding box center [584, 436] width 374 height 27
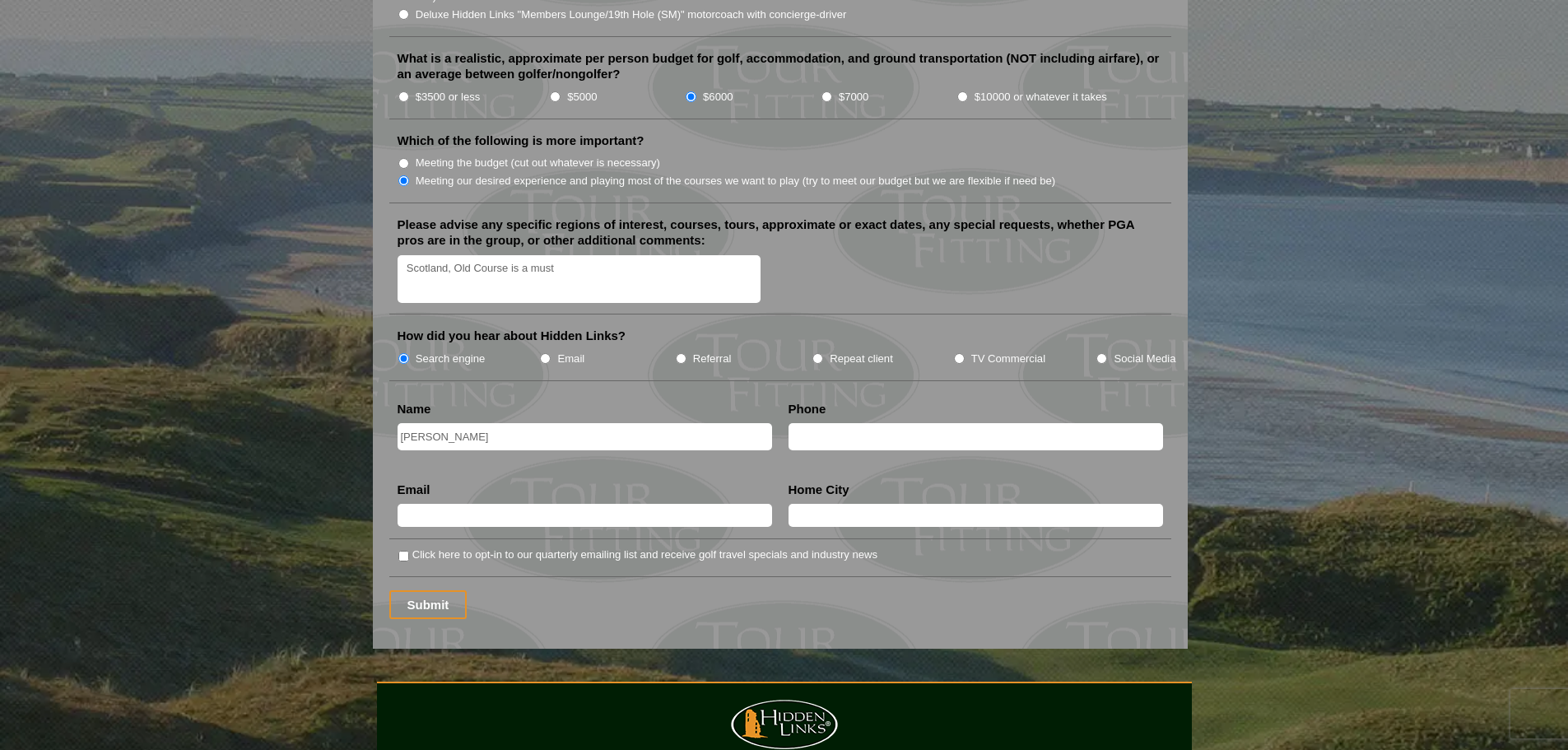
type input "Kenny"
type input "F"
click at [449, 423] on input "Kenny" at bounding box center [584, 436] width 374 height 27
type input "[PERSON_NAME]"
type input "[EMAIL_ADDRESS][DOMAIN_NAME]"
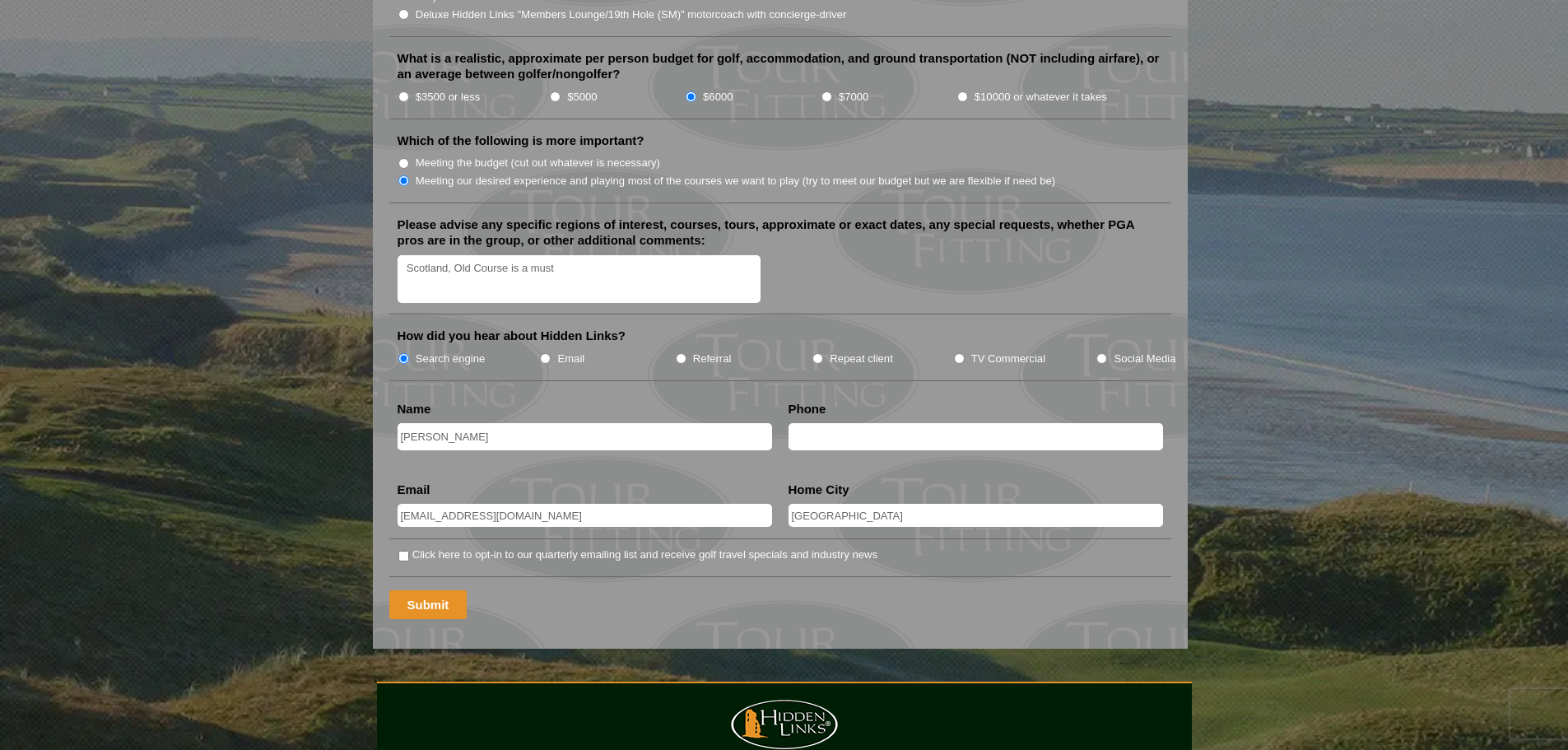
type input "[GEOGRAPHIC_DATA]"
click at [431, 590] on input "Submit" at bounding box center [428, 604] width 78 height 29
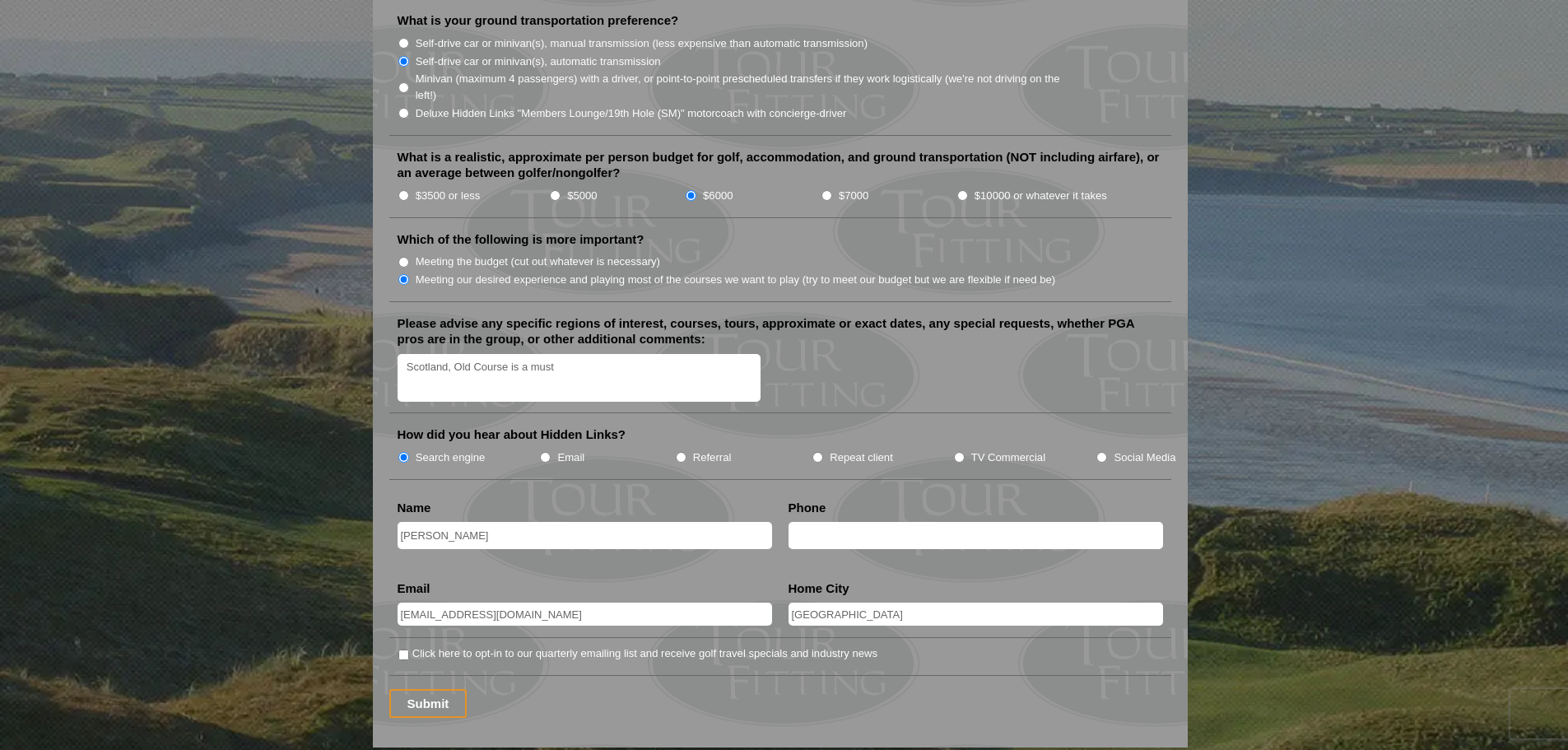
scroll to position [1893, 0]
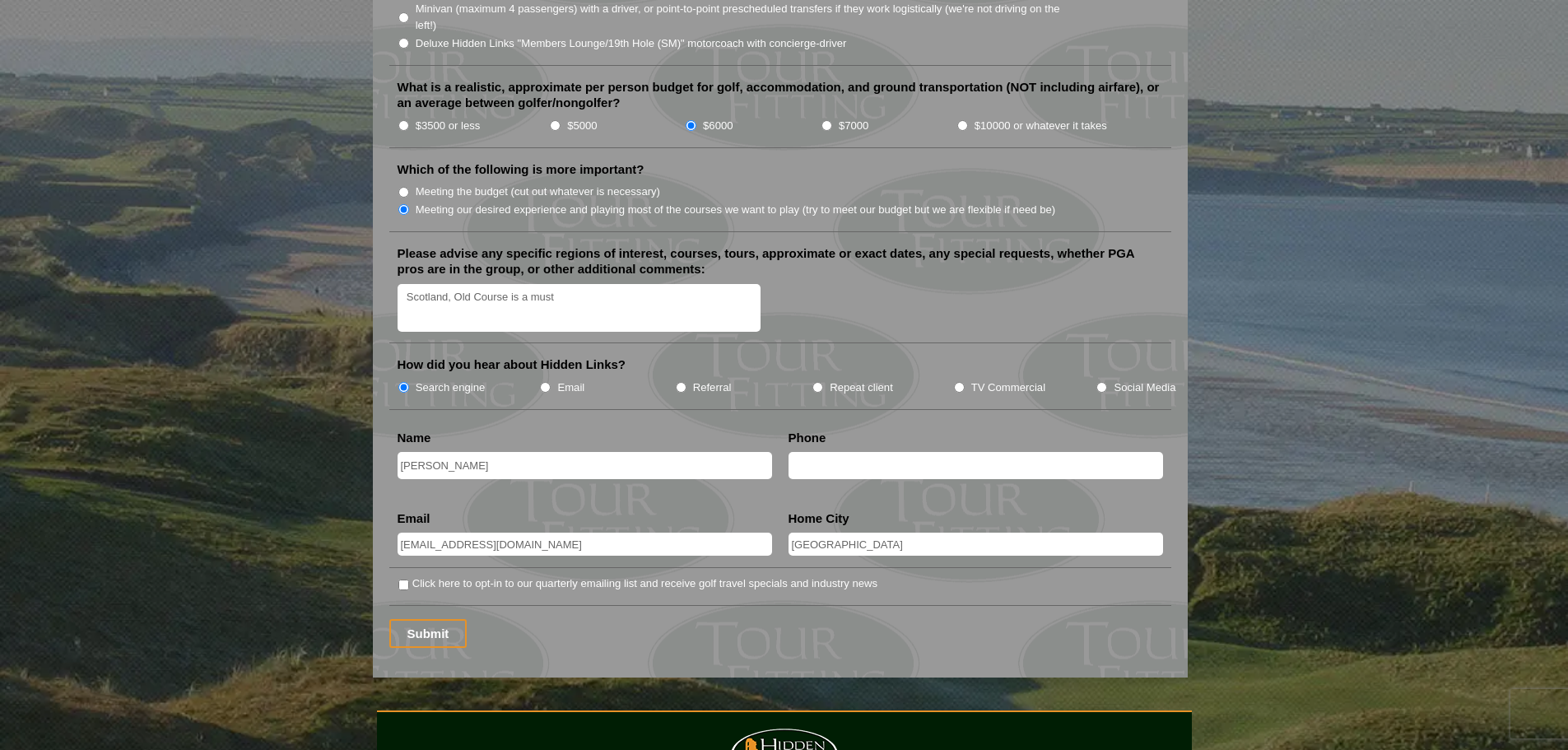
click at [860, 453] on input "text" at bounding box center [975, 465] width 374 height 27
type input "8596476076"
click at [416, 619] on input "Submit" at bounding box center [428, 633] width 78 height 29
